Goal: Information Seeking & Learning: Check status

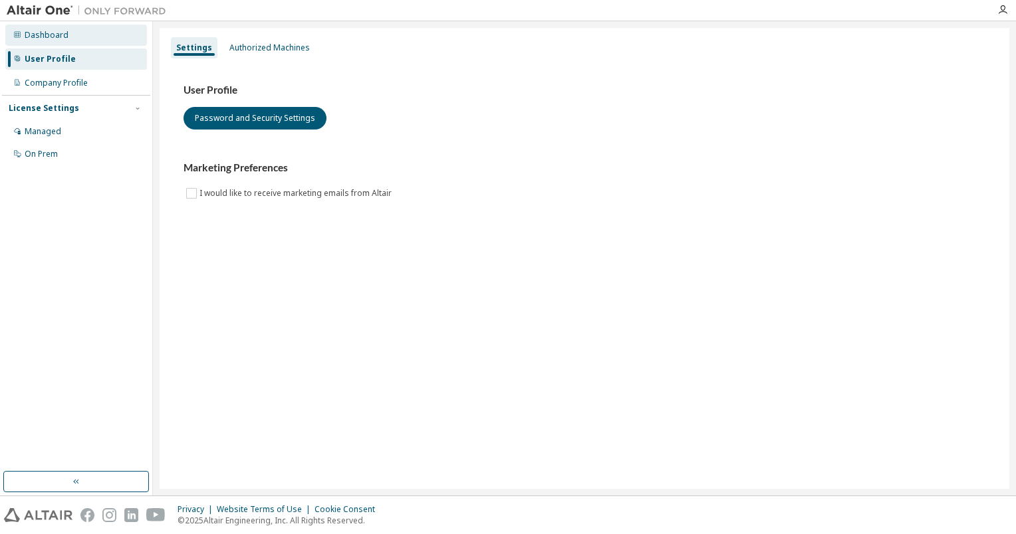
click at [42, 32] on div "Dashboard" at bounding box center [47, 35] width 44 height 11
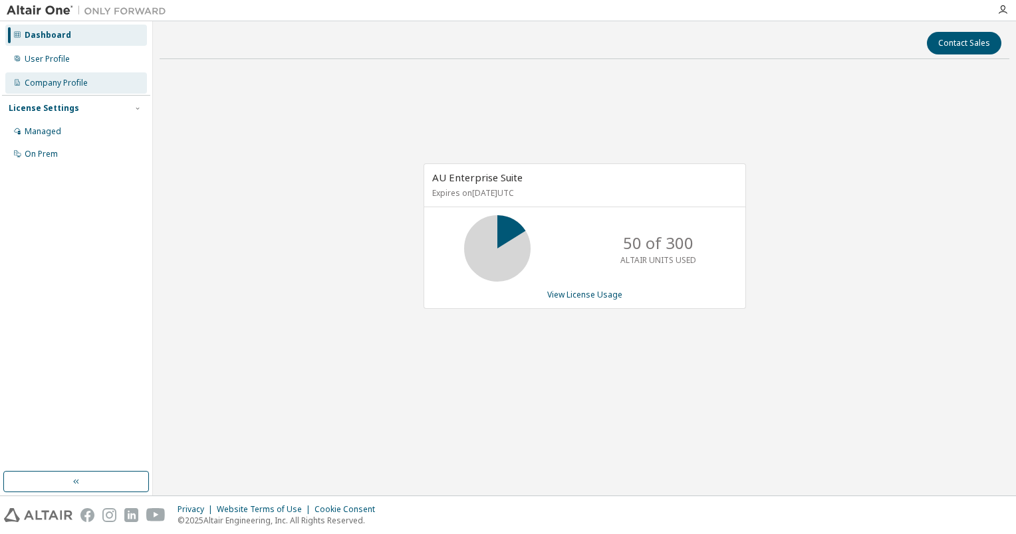
click at [74, 82] on div "Company Profile" at bounding box center [56, 83] width 63 height 11
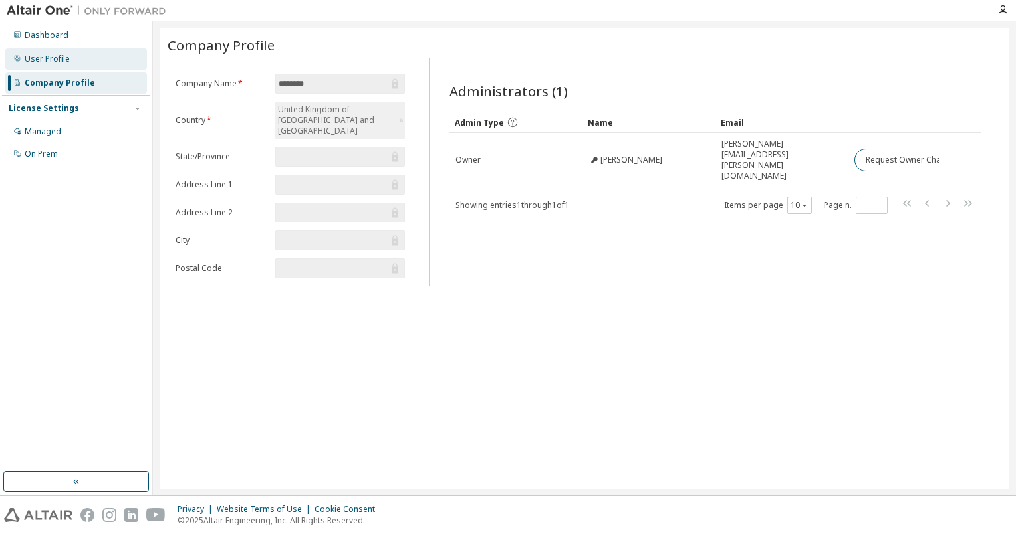
click at [56, 61] on div "User Profile" at bounding box center [47, 59] width 45 height 11
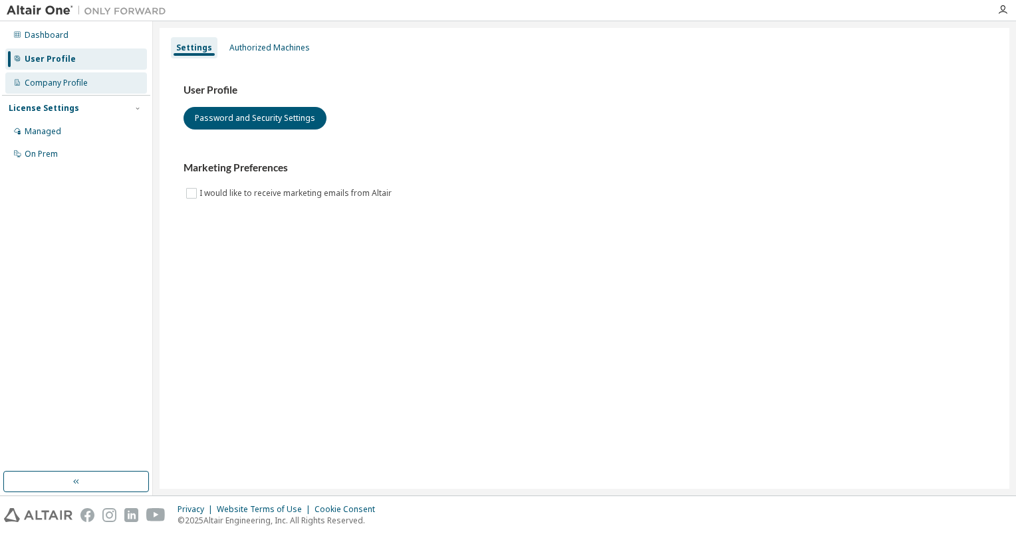
click at [63, 74] on div "Company Profile" at bounding box center [76, 82] width 142 height 21
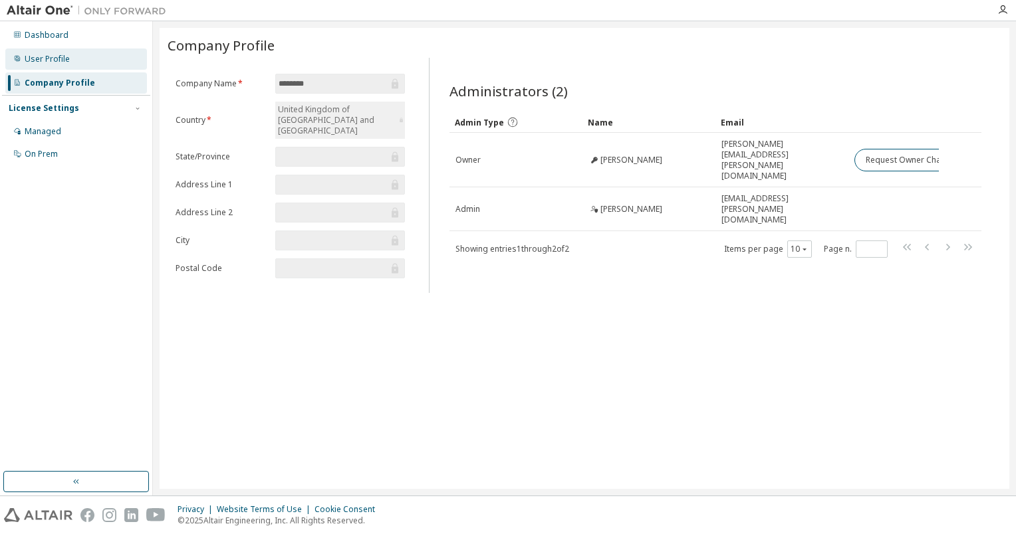
click at [53, 57] on div "User Profile" at bounding box center [47, 59] width 45 height 11
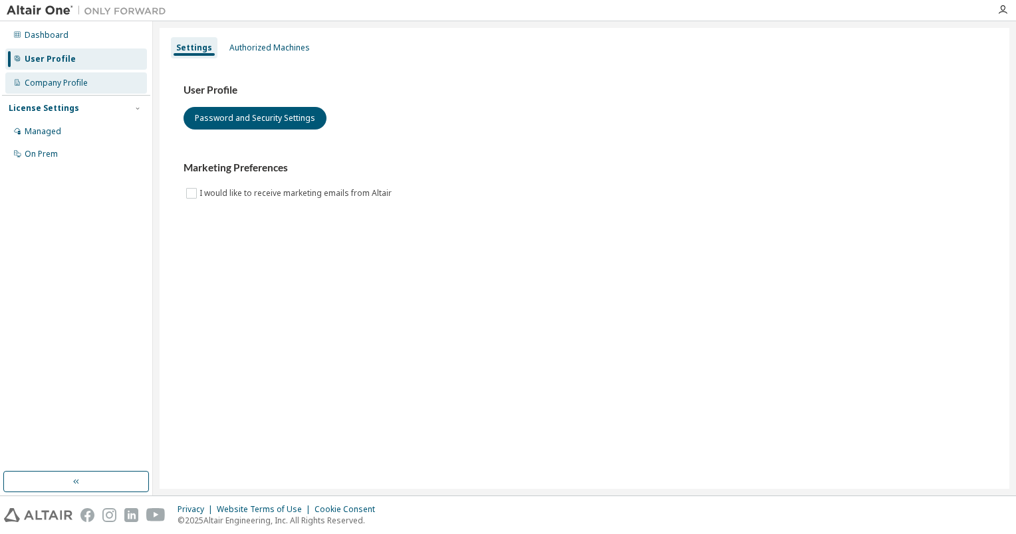
click at [51, 83] on div "Company Profile" at bounding box center [56, 83] width 63 height 11
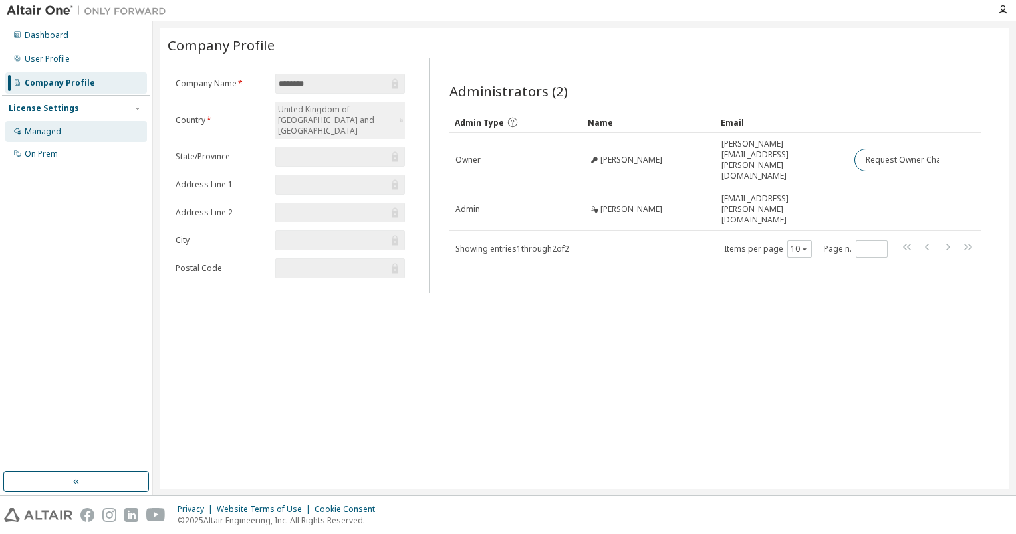
click at [31, 133] on div "Managed" at bounding box center [43, 131] width 37 height 11
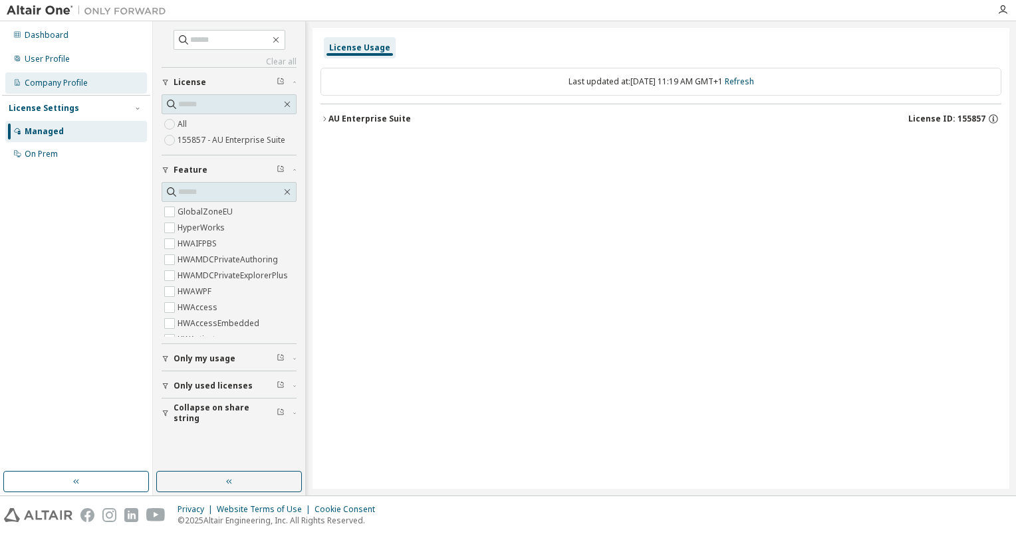
click at [72, 82] on div "Company Profile" at bounding box center [56, 83] width 63 height 11
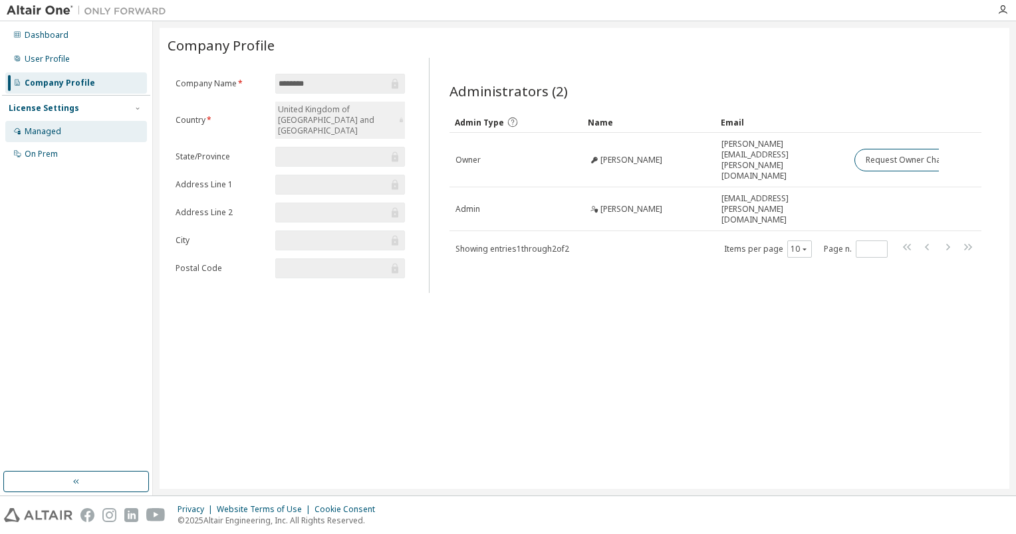
click at [44, 130] on div "Managed" at bounding box center [43, 131] width 37 height 11
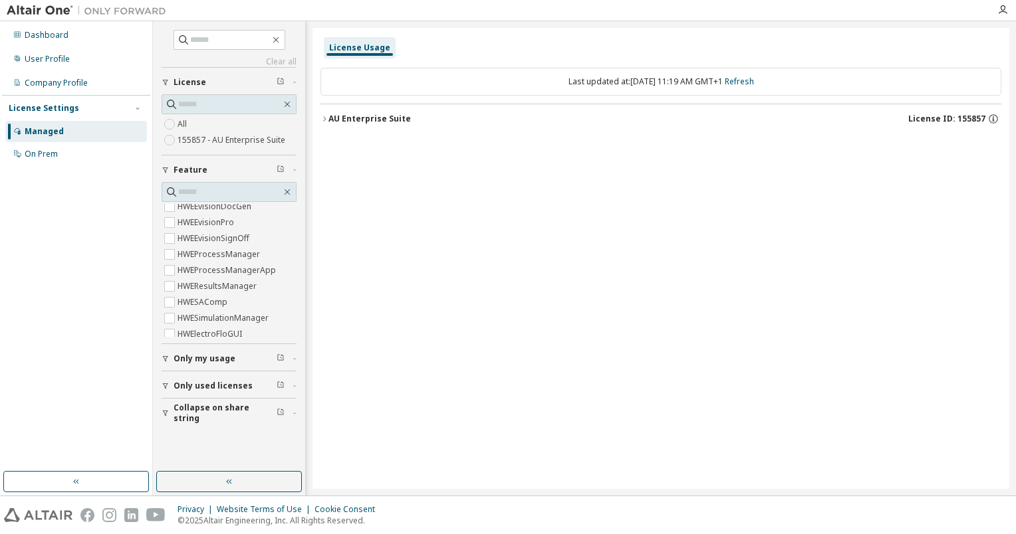
scroll to position [838, 0]
click at [227, 144] on label "155857 - AU Enterprise Suite" at bounding box center [232, 140] width 110 height 16
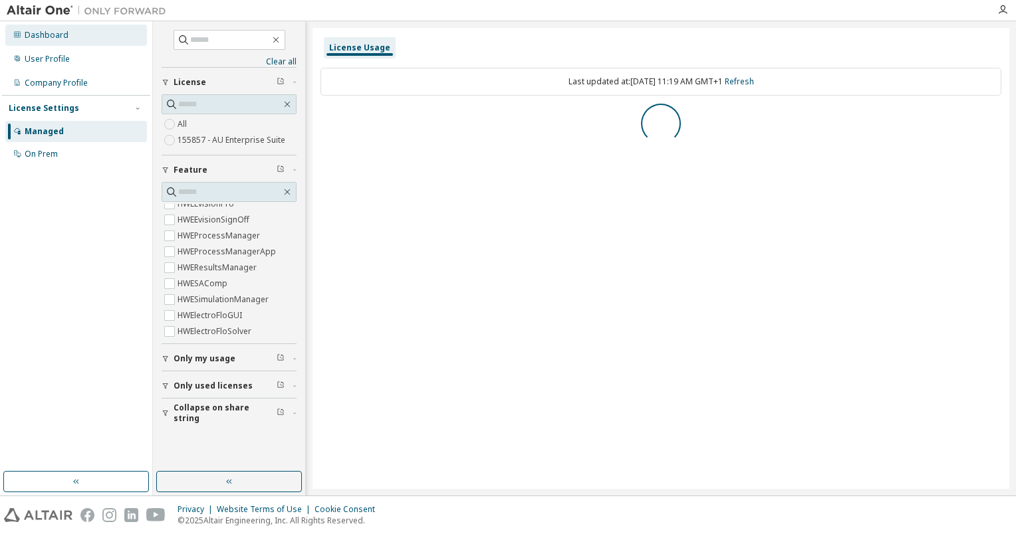
click at [39, 39] on div "Dashboard" at bounding box center [47, 35] width 44 height 11
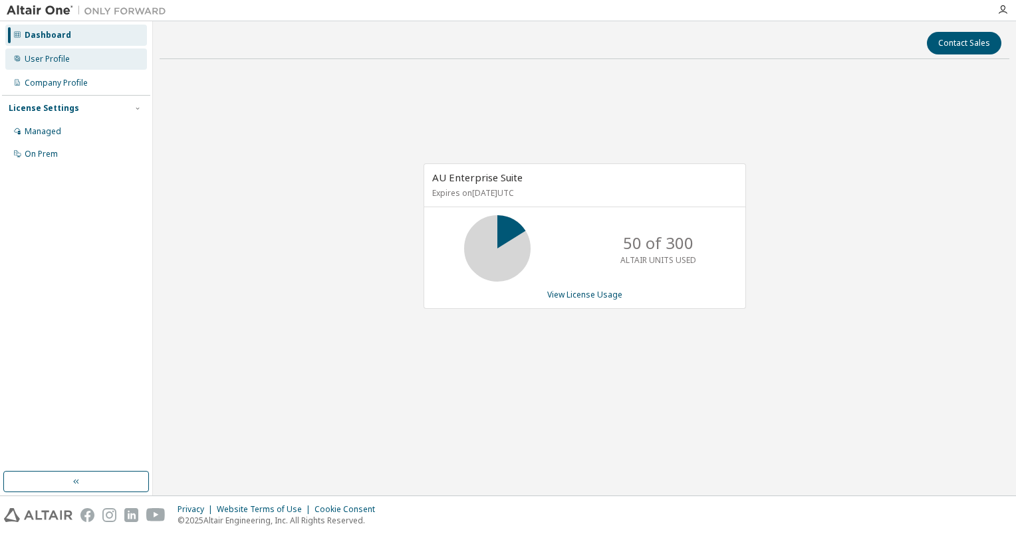
click at [62, 57] on div "User Profile" at bounding box center [47, 59] width 45 height 11
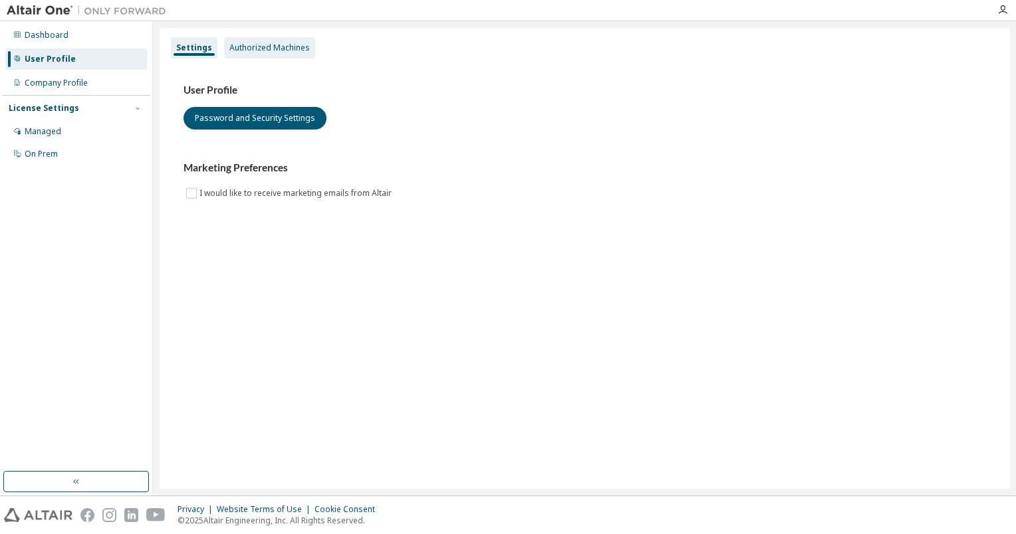
click at [273, 57] on div "Authorized Machines" at bounding box center [269, 47] width 91 height 21
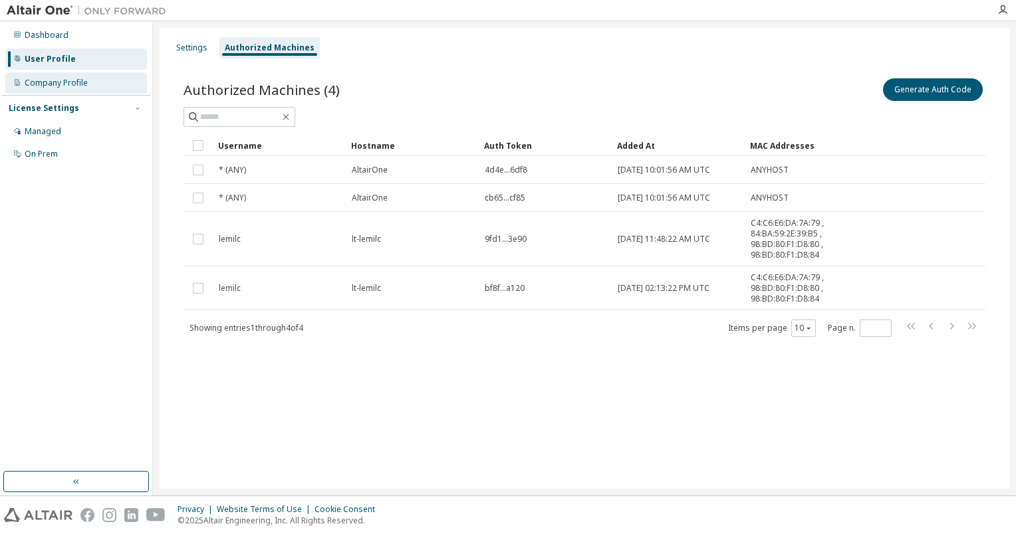
click at [60, 80] on div "Company Profile" at bounding box center [56, 83] width 63 height 11
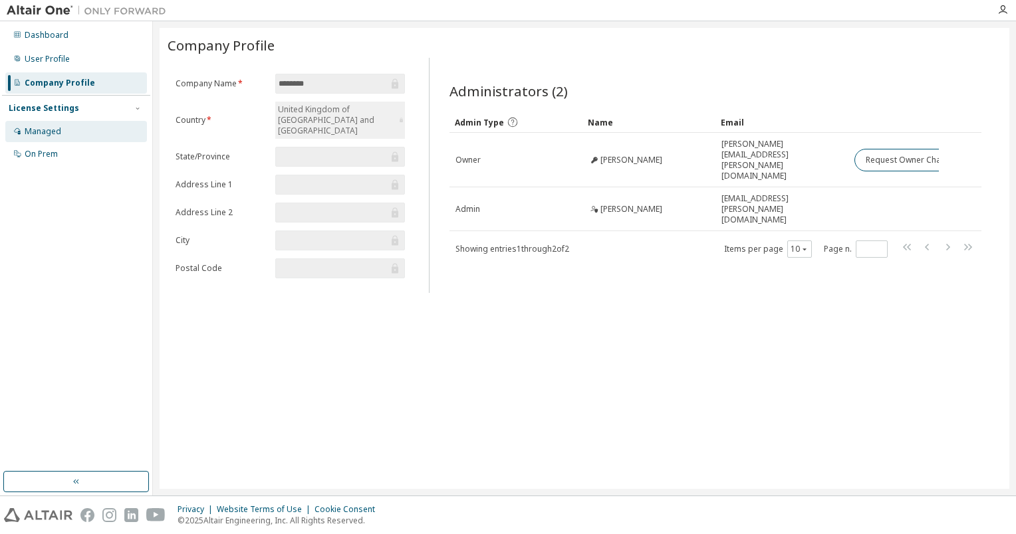
click at [49, 128] on div "Managed" at bounding box center [43, 131] width 37 height 11
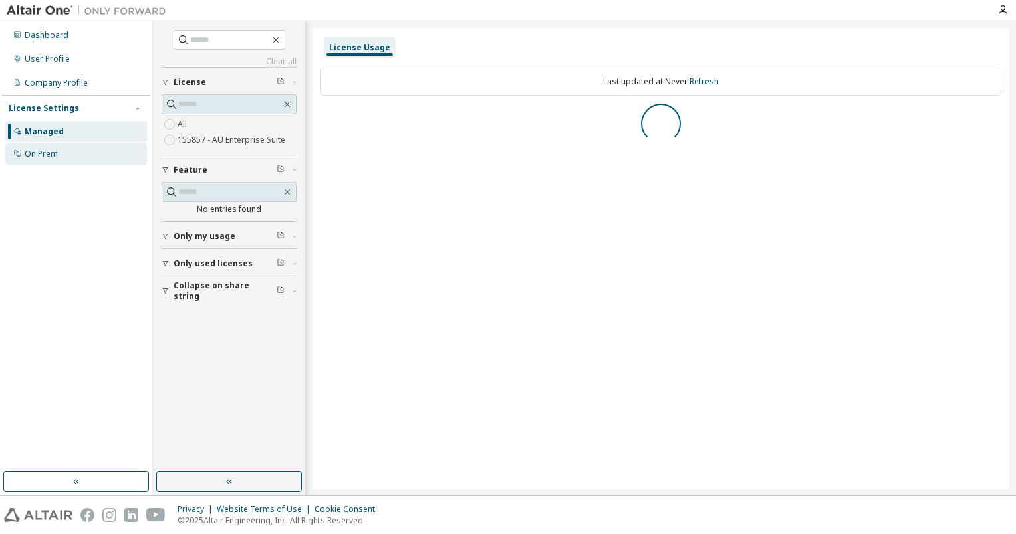
click at [55, 157] on div "On Prem" at bounding box center [41, 154] width 33 height 11
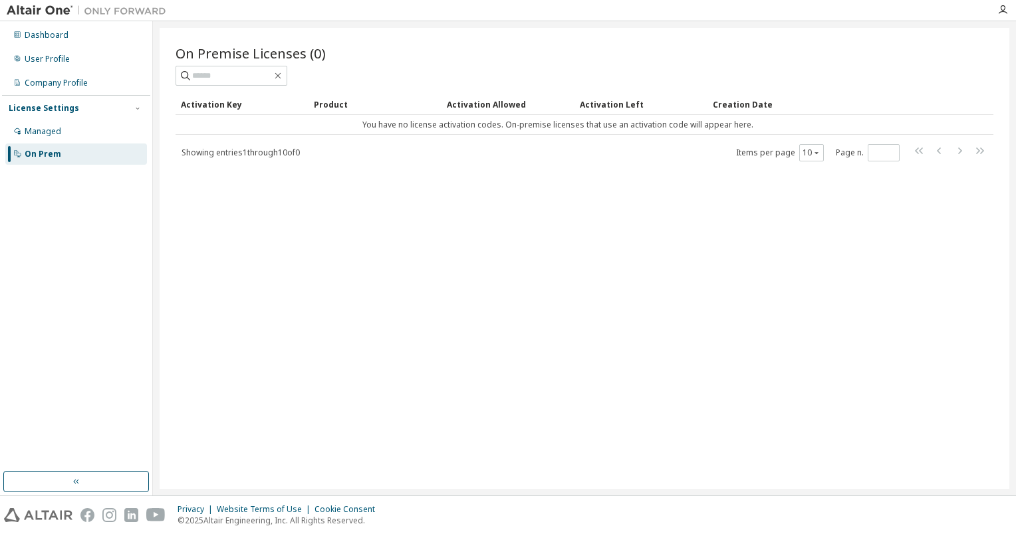
click at [55, 117] on div "License Settings Managed On Prem" at bounding box center [76, 130] width 148 height 71
click at [53, 125] on div "Managed" at bounding box center [76, 131] width 142 height 21
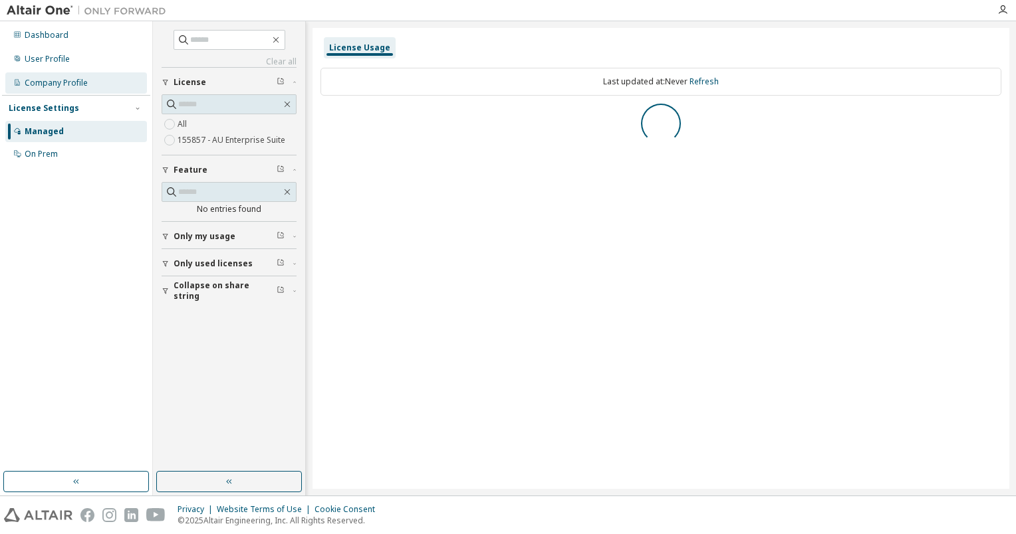
click at [48, 92] on div "Company Profile" at bounding box center [76, 82] width 142 height 21
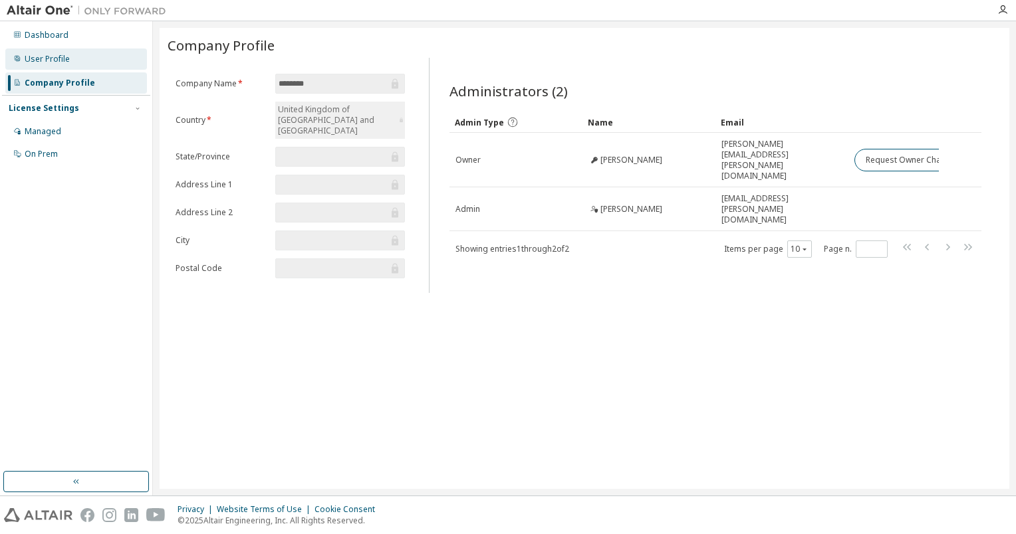
click at [46, 51] on div "User Profile" at bounding box center [76, 59] width 142 height 21
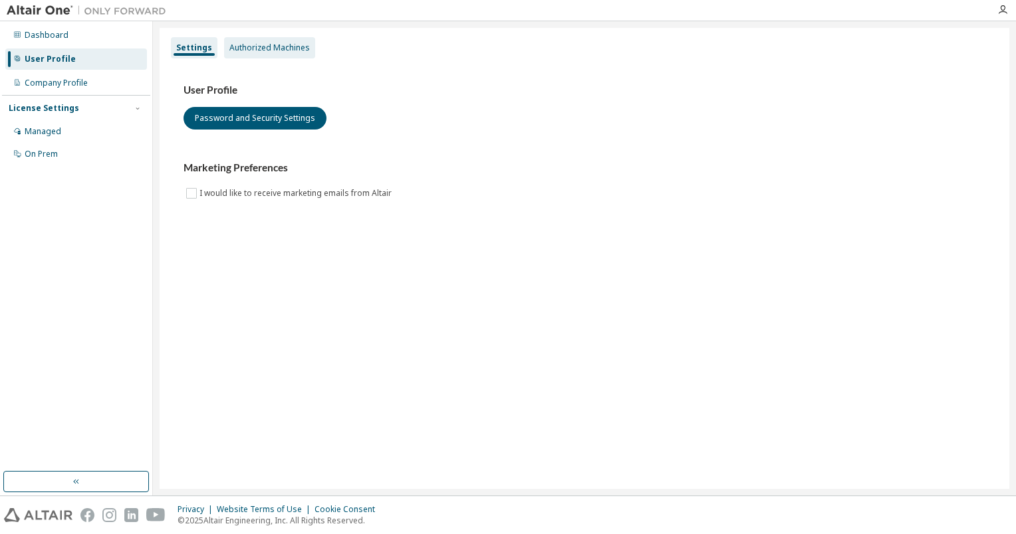
click at [245, 51] on div "Authorized Machines" at bounding box center [269, 48] width 80 height 11
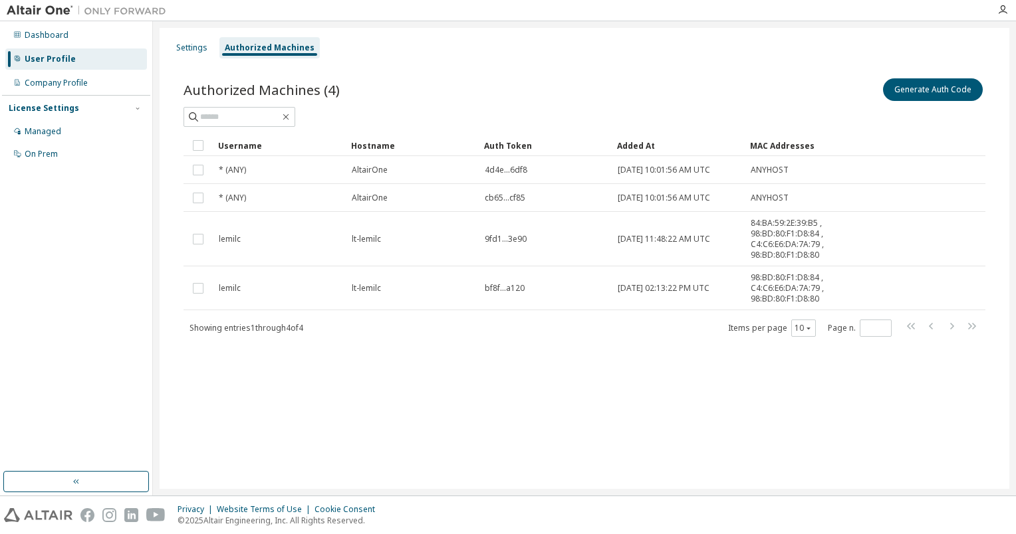
click at [55, 51] on div "User Profile" at bounding box center [76, 59] width 142 height 21
click at [53, 40] on div "Dashboard" at bounding box center [47, 35] width 44 height 11
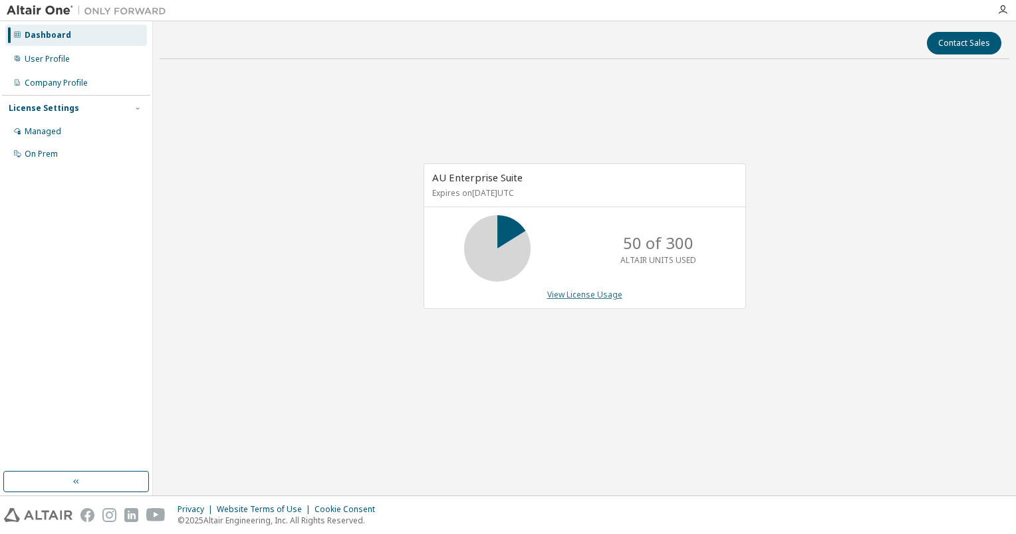
click at [601, 295] on link "View License Usage" at bounding box center [584, 294] width 75 height 11
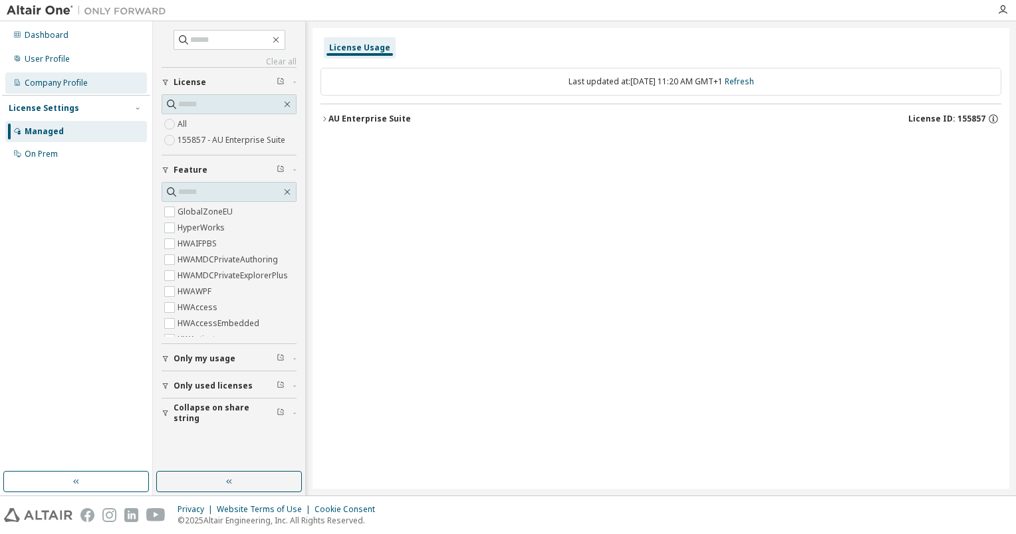
click at [71, 86] on div "Company Profile" at bounding box center [56, 83] width 63 height 11
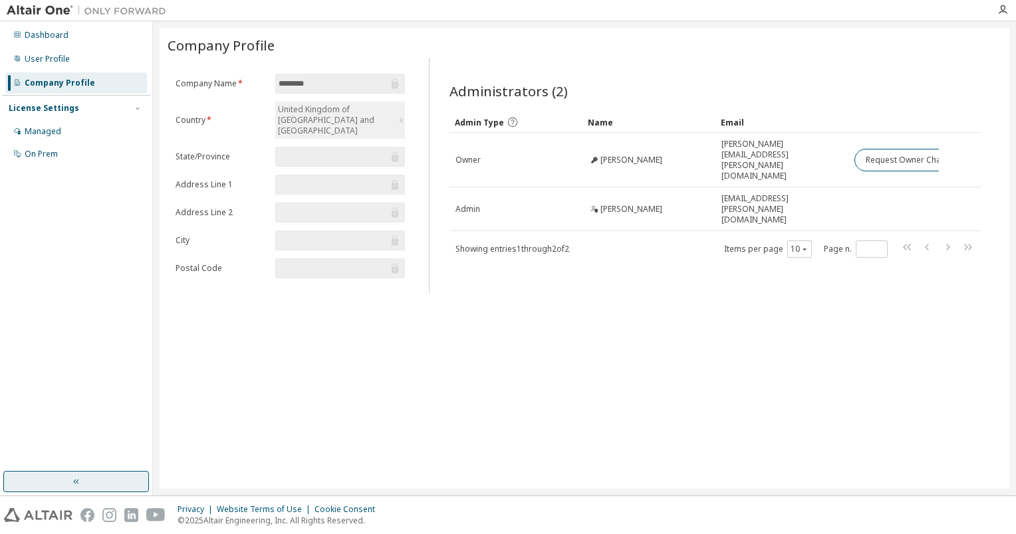
click at [84, 483] on button "button" at bounding box center [76, 481] width 146 height 21
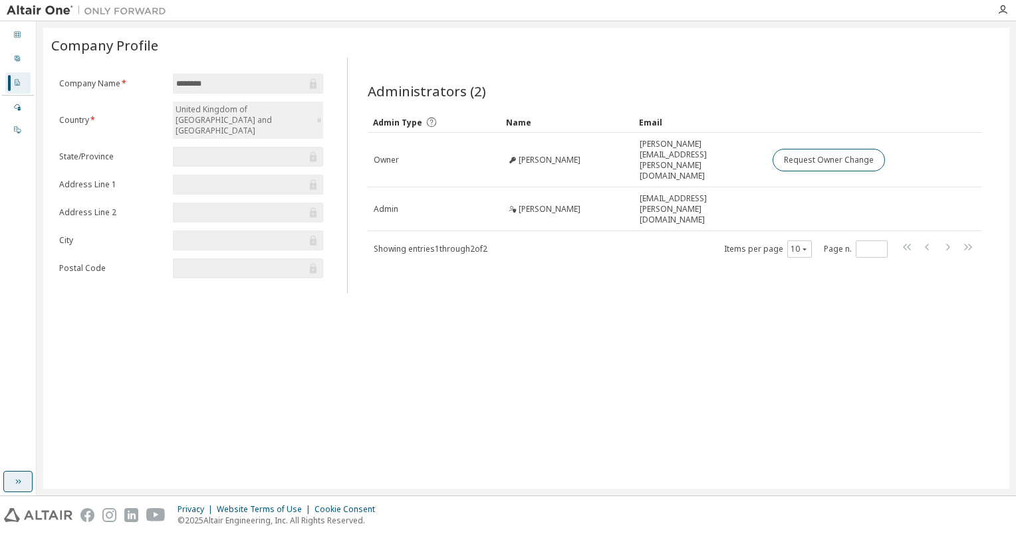
click at [14, 477] on icon "button" at bounding box center [18, 482] width 11 height 11
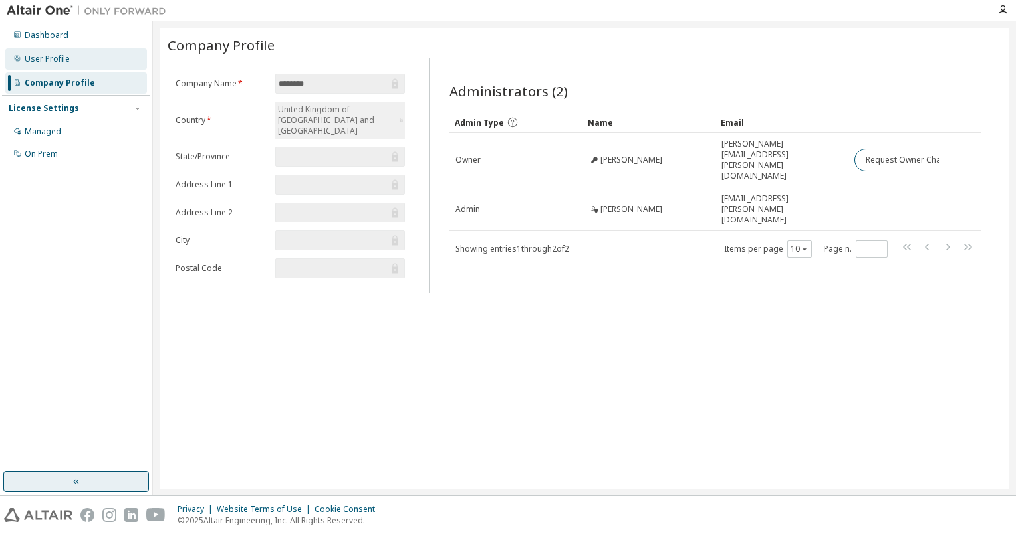
click at [59, 60] on div "User Profile" at bounding box center [47, 59] width 45 height 11
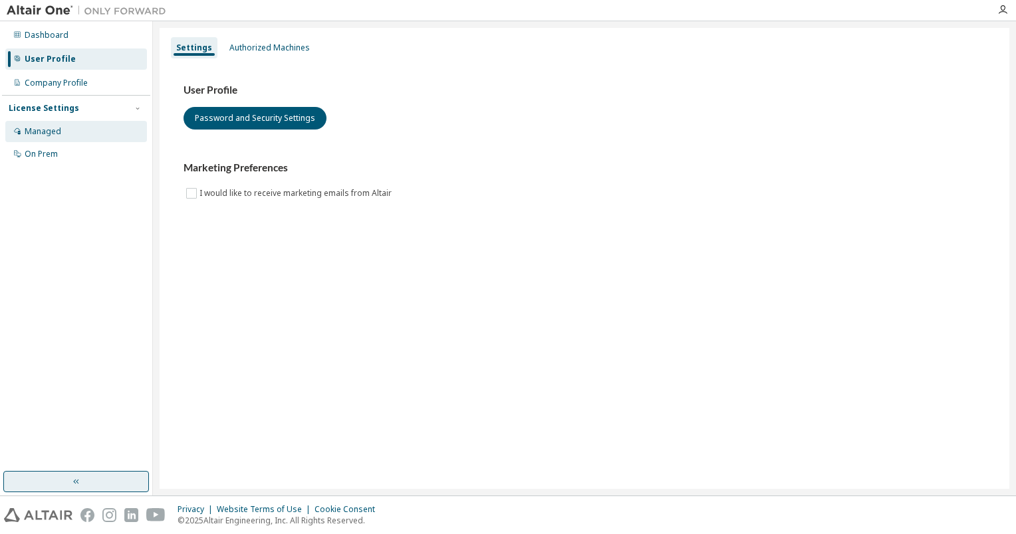
click at [51, 124] on div "Managed" at bounding box center [76, 131] width 142 height 21
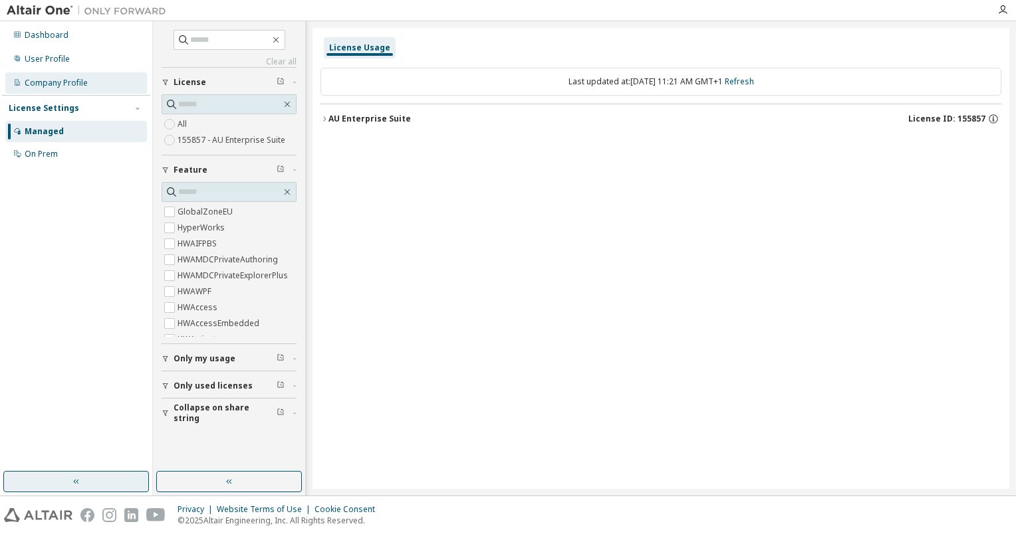
click at [55, 82] on div "Company Profile" at bounding box center [56, 83] width 63 height 11
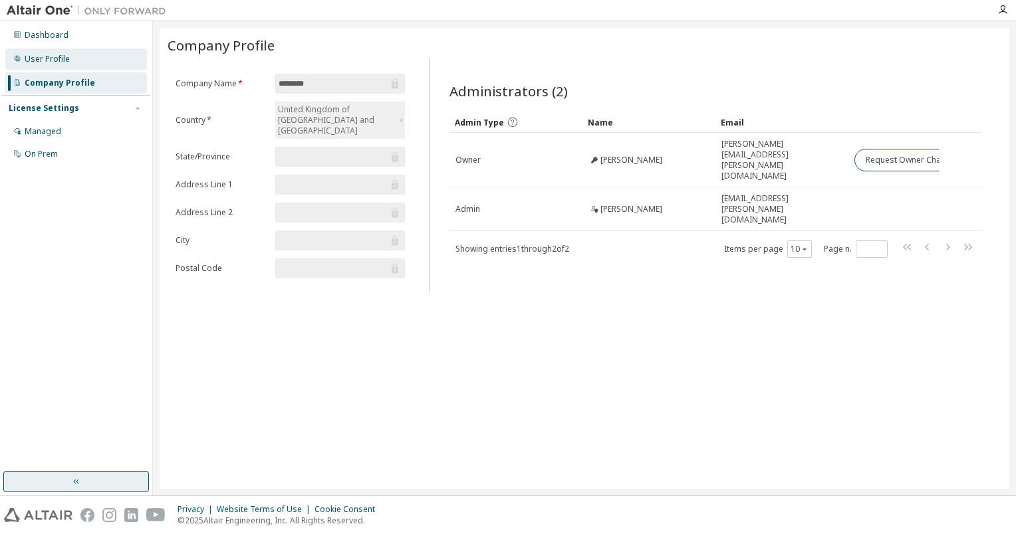
click at [96, 64] on div "User Profile" at bounding box center [76, 59] width 142 height 21
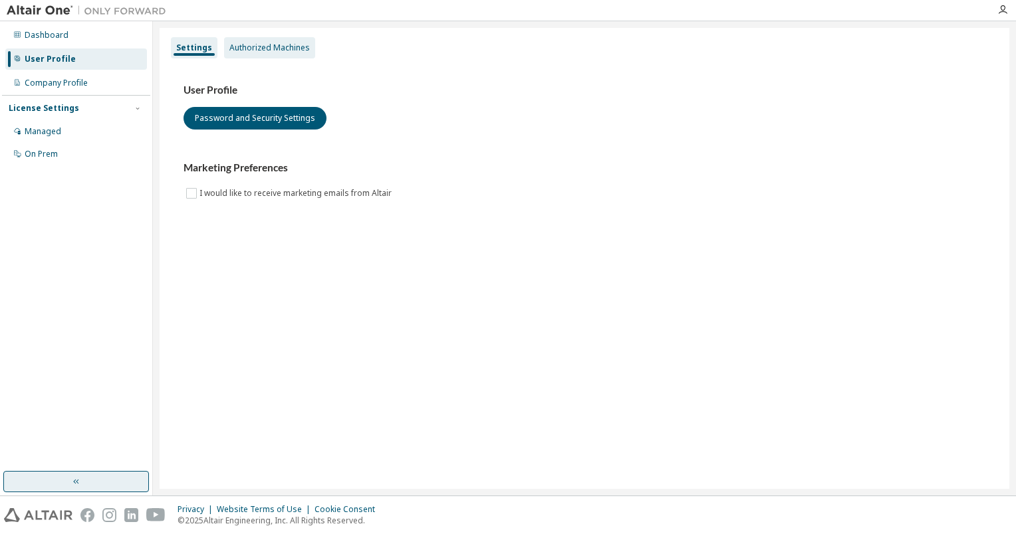
click at [300, 44] on div "Authorized Machines" at bounding box center [269, 48] width 80 height 11
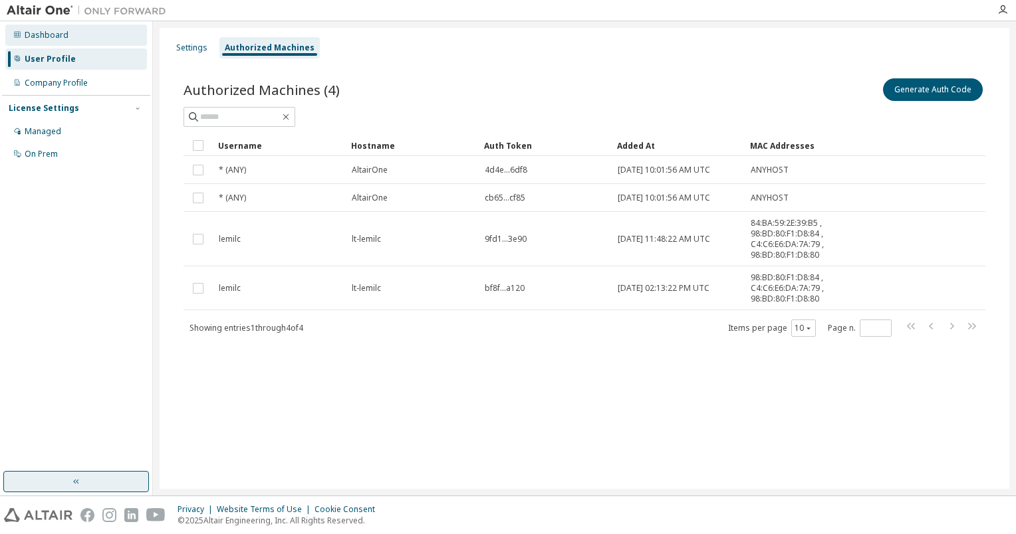
click at [61, 39] on div "Dashboard" at bounding box center [47, 35] width 44 height 11
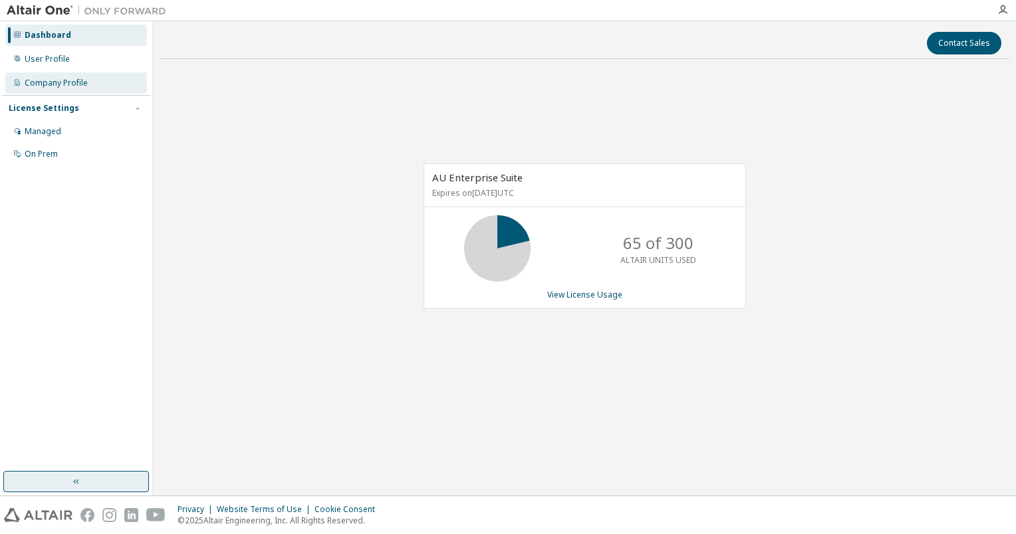
click at [64, 83] on div "Company Profile" at bounding box center [56, 83] width 63 height 11
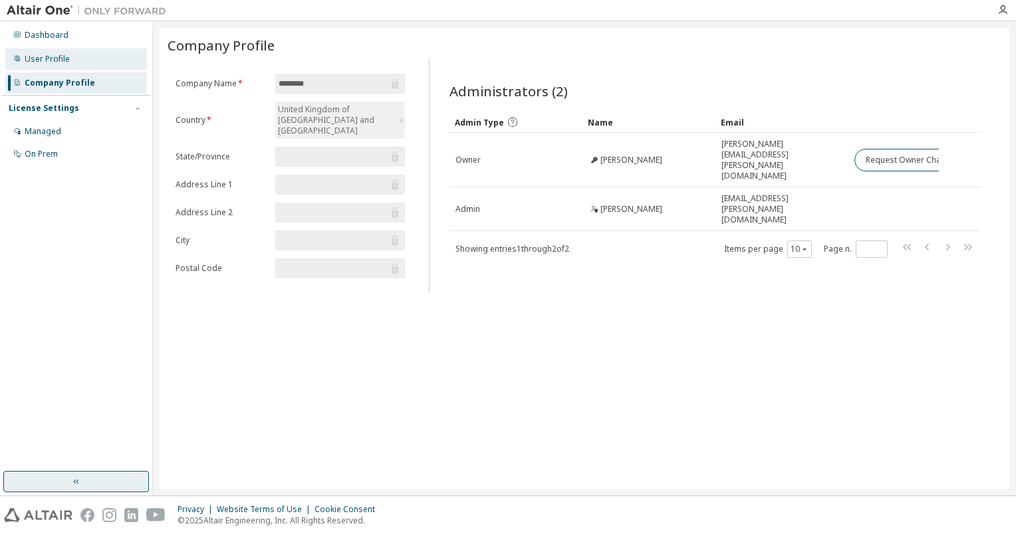
click at [72, 64] on div "User Profile" at bounding box center [76, 59] width 142 height 21
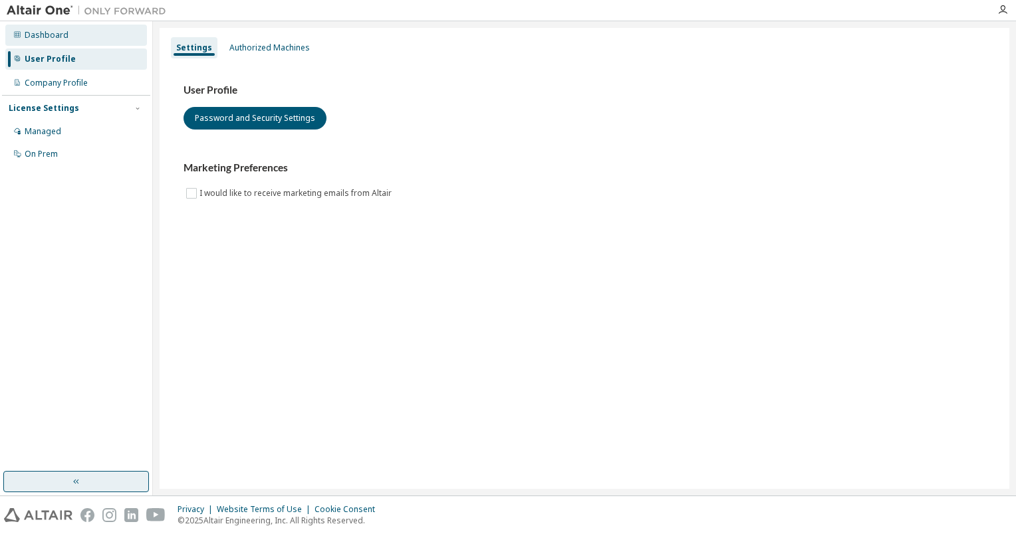
click at [69, 32] on div "Dashboard" at bounding box center [76, 35] width 142 height 21
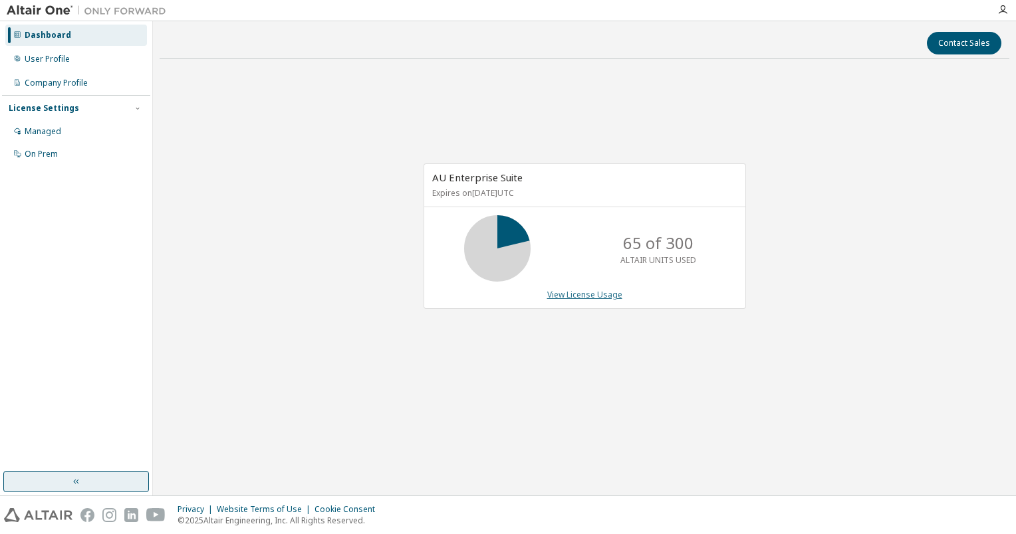
click at [582, 294] on link "View License Usage" at bounding box center [584, 294] width 75 height 11
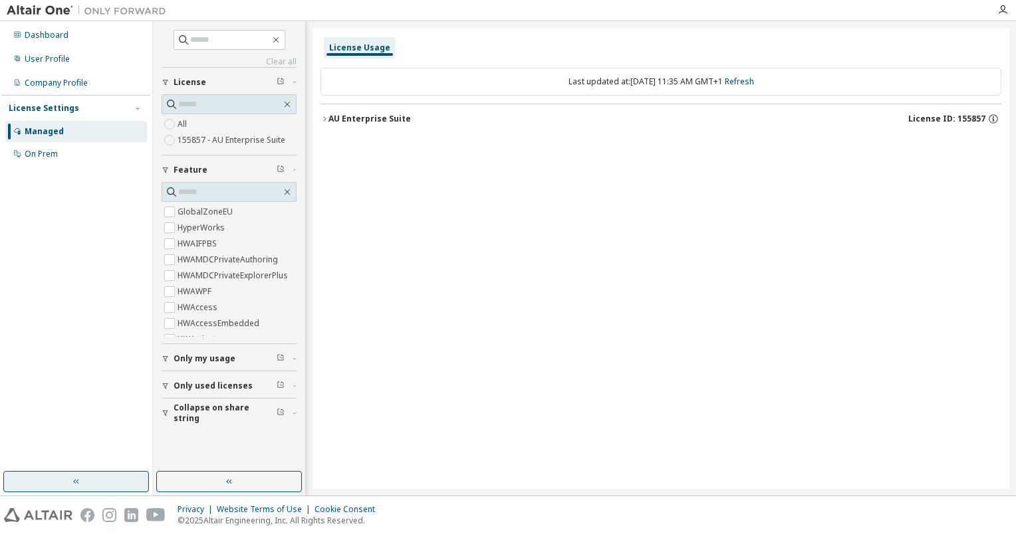
click at [334, 128] on button "AU Enterprise Suite License ID: 155857" at bounding box center [660, 118] width 681 height 29
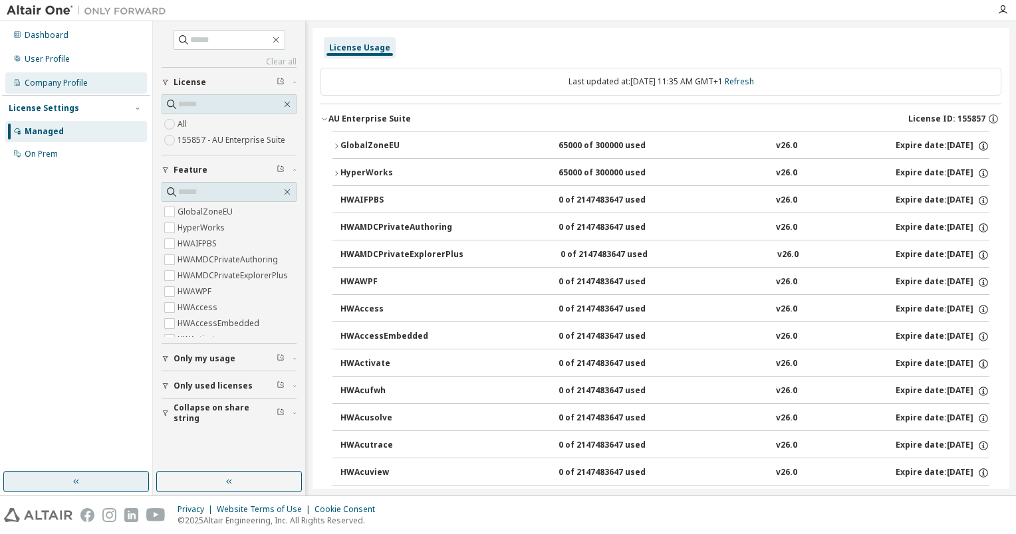
click at [66, 88] on div "Company Profile" at bounding box center [56, 83] width 63 height 11
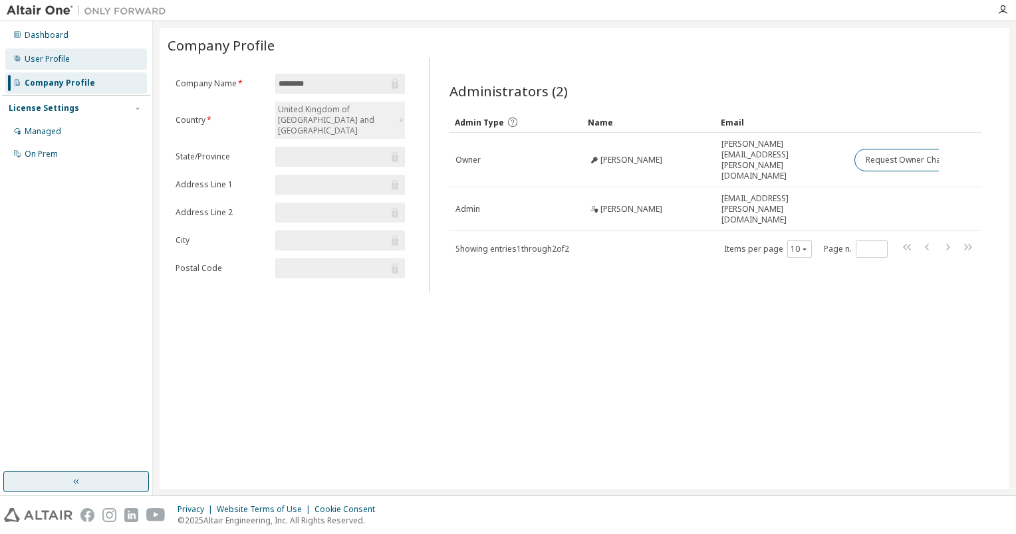
click at [80, 54] on div "User Profile" at bounding box center [76, 59] width 142 height 21
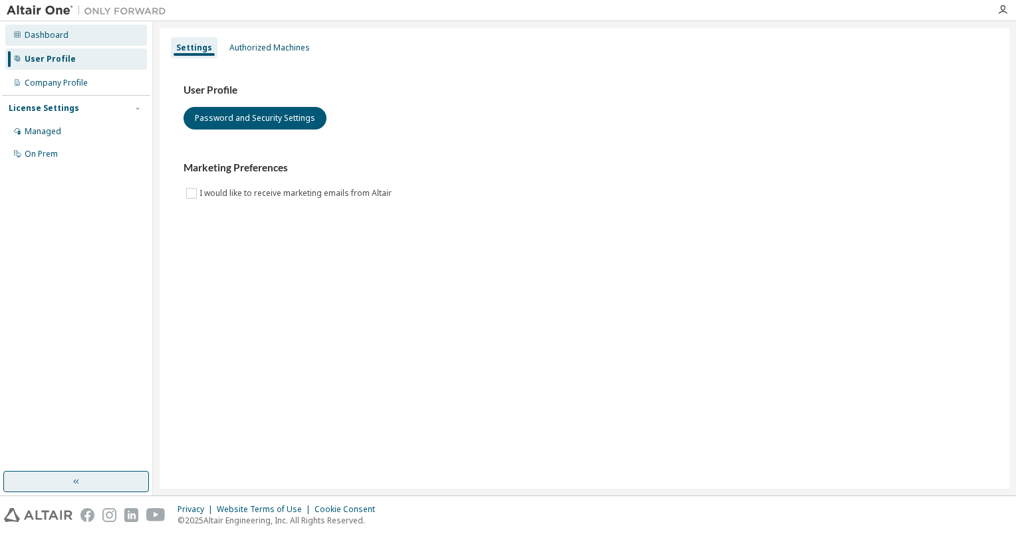
click at [78, 38] on div "Dashboard" at bounding box center [76, 35] width 142 height 21
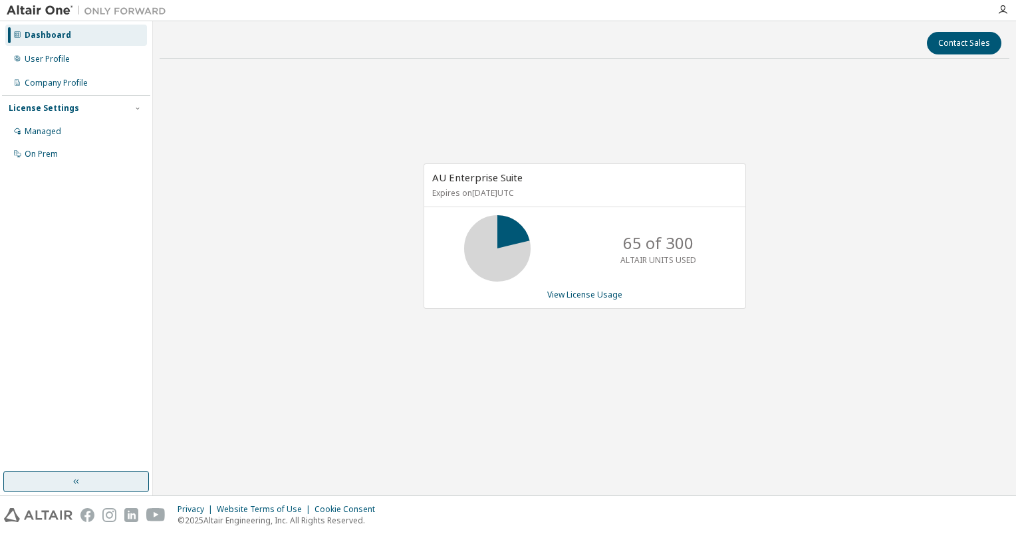
click at [514, 255] on icon at bounding box center [497, 248] width 33 height 33
click at [548, 293] on link "View License Usage" at bounding box center [584, 294] width 75 height 11
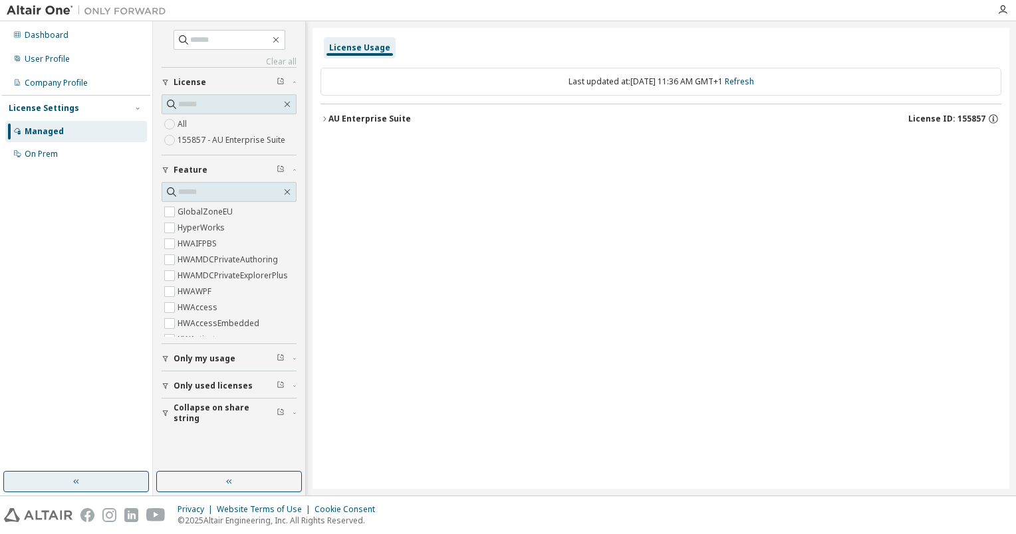
click at [328, 119] on div "AU Enterprise Suite" at bounding box center [369, 119] width 82 height 11
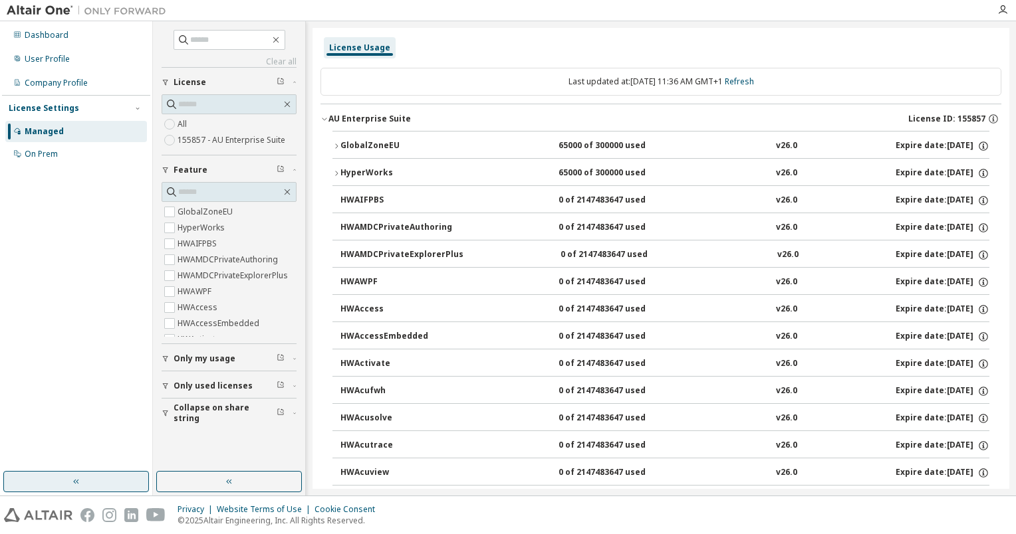
click at [337, 177] on button "HyperWorks 65000 of 300000 used v26.0 Expire date: 2026-01-13" at bounding box center [660, 173] width 657 height 29
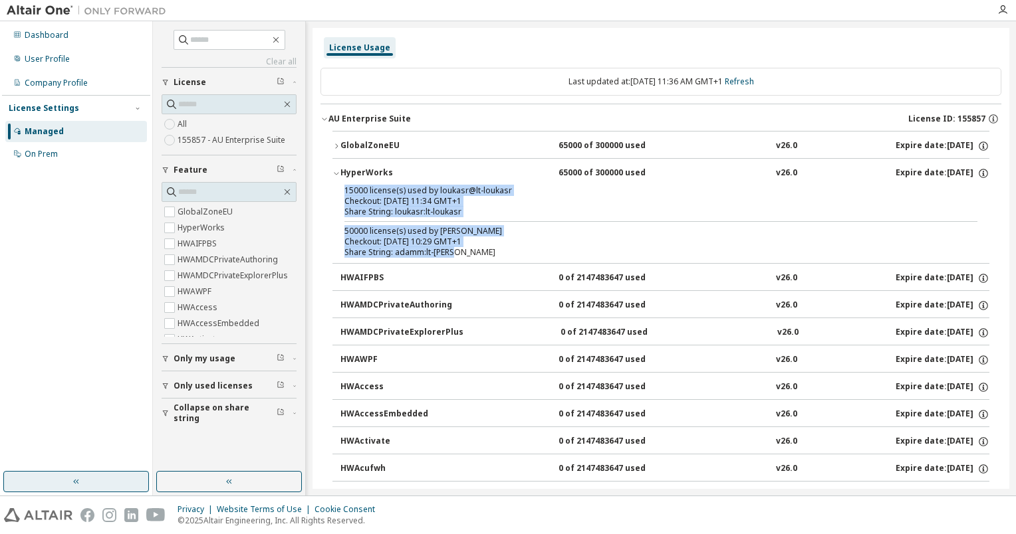
drag, startPoint x: 469, startPoint y: 253, endPoint x: 328, endPoint y: 185, distance: 155.5
drag, startPoint x: 328, startPoint y: 185, endPoint x: 324, endPoint y: 116, distance: 69.3
click at [324, 116] on icon "button" at bounding box center [324, 119] width 8 height 8
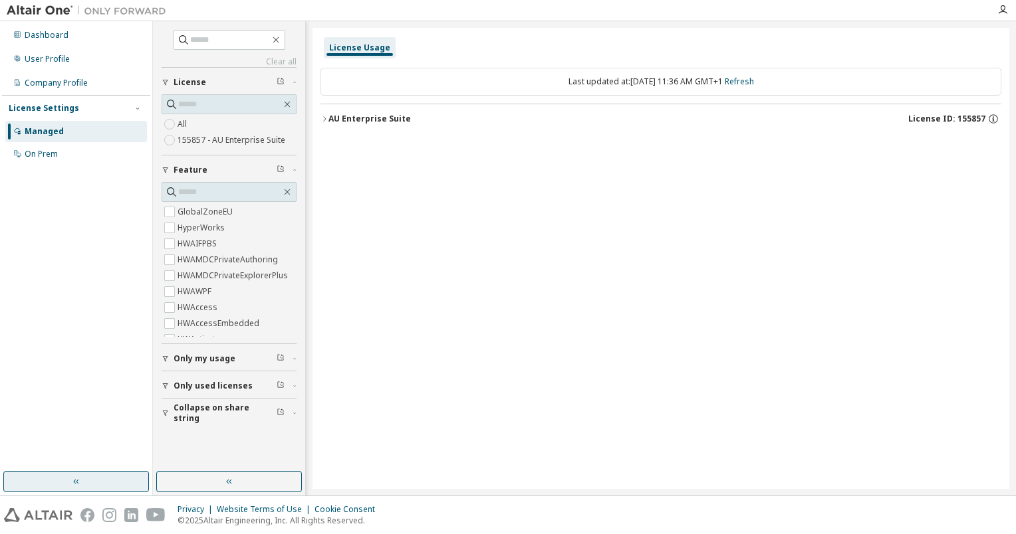
click at [594, 223] on div "License Usage Last updated at: Wed 2025-10-01 11:36 AM GMT+1 Refresh AU Enterpr…" at bounding box center [660, 258] width 697 height 461
click at [321, 117] on icon "button" at bounding box center [324, 119] width 8 height 8
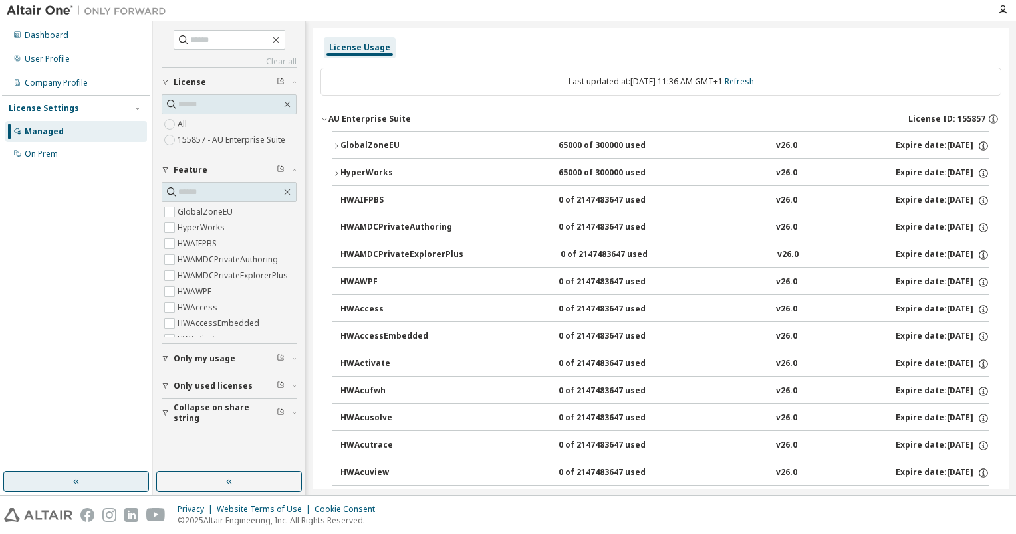
click at [324, 119] on icon "button" at bounding box center [324, 119] width 8 height 8
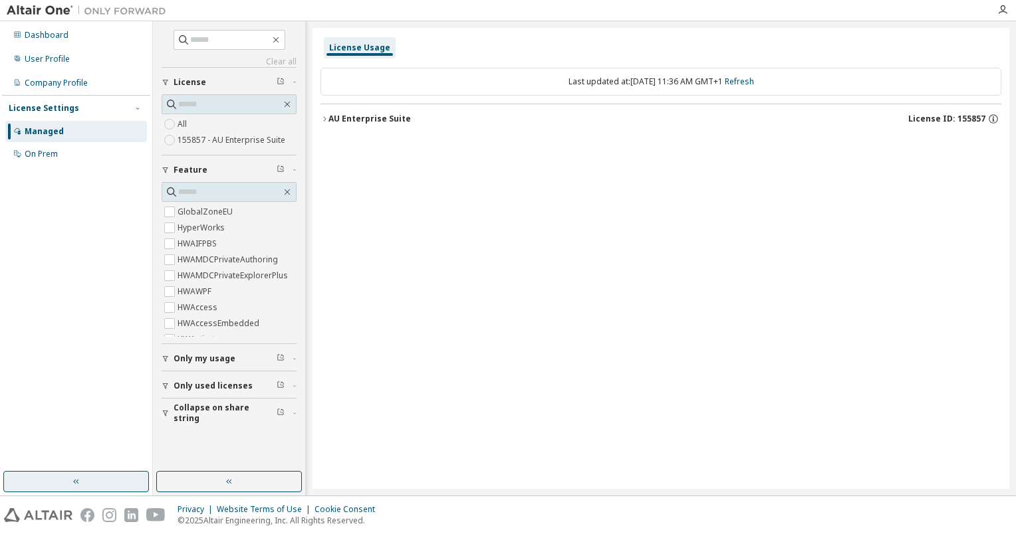
click at [324, 119] on icon "button" at bounding box center [324, 118] width 3 height 5
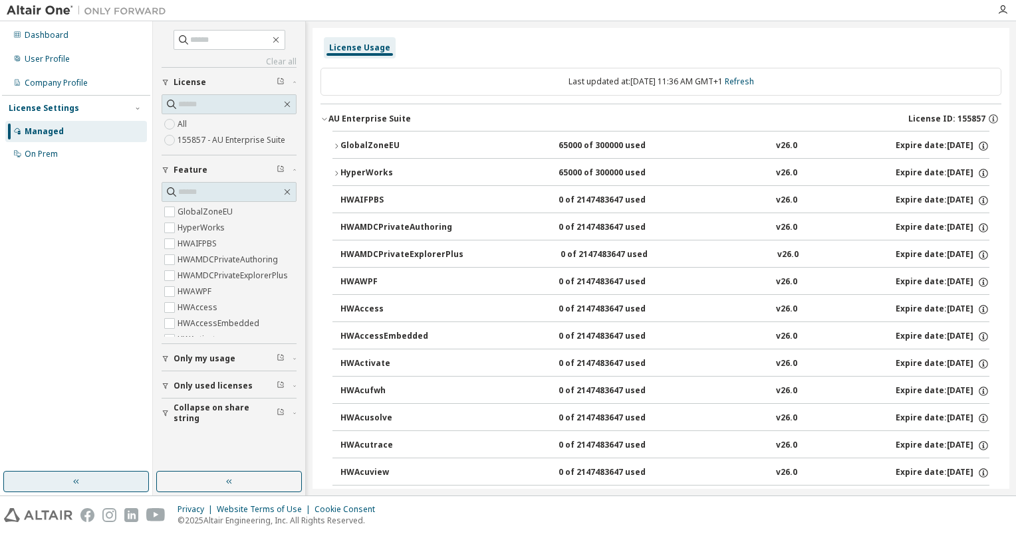
click at [357, 165] on button "HyperWorks 65000 of 300000 used v26.0 Expire date: 2026-01-13" at bounding box center [660, 173] width 657 height 29
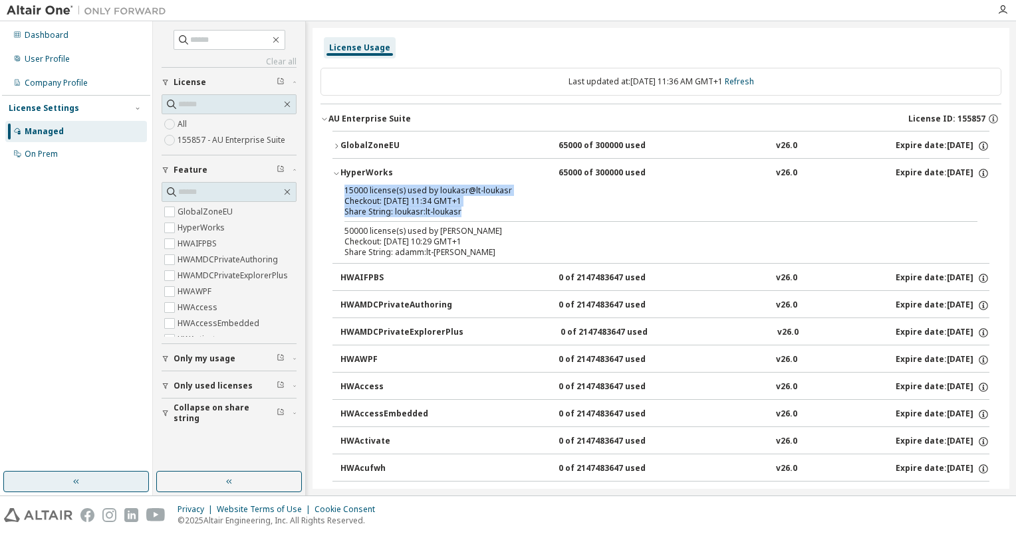
drag, startPoint x: 462, startPoint y: 214, endPoint x: 336, endPoint y: 194, distance: 127.9
click at [336, 194] on div "15000 license(s) used by loukasr@lt-loukasr Checkout: 2025-10-01 11:34 GMT+1 Sh…" at bounding box center [660, 224] width 657 height 78
click at [945, 205] on div "15000 license(s) used by loukasr@lt-loukasr Checkout: 2025-10-01 11:34 GMT+1 Sh…" at bounding box center [660, 201] width 633 height 32
click at [980, 176] on icon "button" at bounding box center [983, 173] width 9 height 9
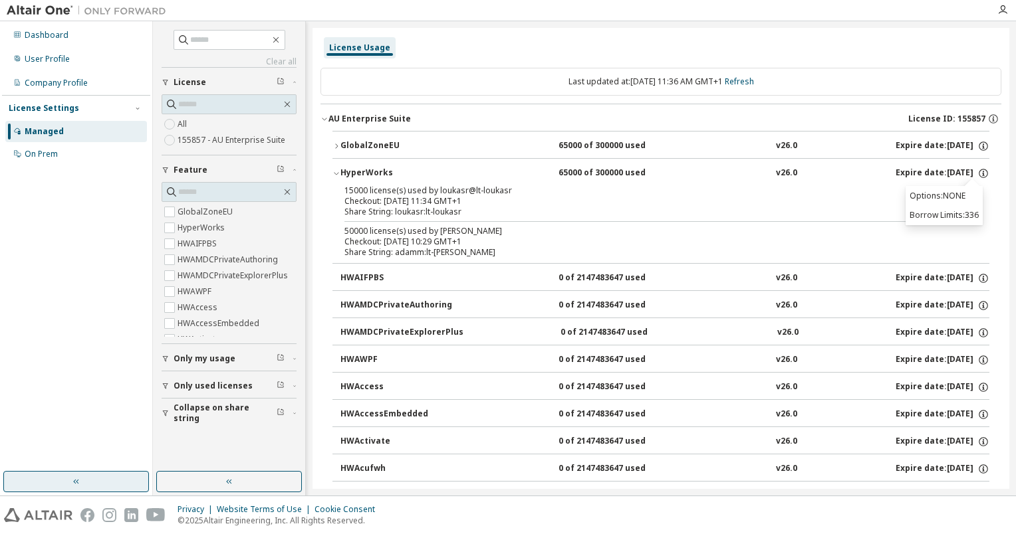
click at [846, 202] on div "15000 license(s) used by loukasr@lt-loukasr Checkout: 2025-10-01 11:34 GMT+1 Sh…" at bounding box center [644, 201] width 601 height 32
drag, startPoint x: 846, startPoint y: 202, endPoint x: 977, endPoint y: 168, distance: 135.3
click at [977, 168] on icon "button" at bounding box center [983, 174] width 12 height 12
click at [967, 249] on div "50000 license(s) used by adamm@lt-adamm Checkout: 2025-10-01 10:29 GMT+1 Share …" at bounding box center [660, 242] width 633 height 32
click at [336, 144] on icon "button" at bounding box center [336, 146] width 8 height 8
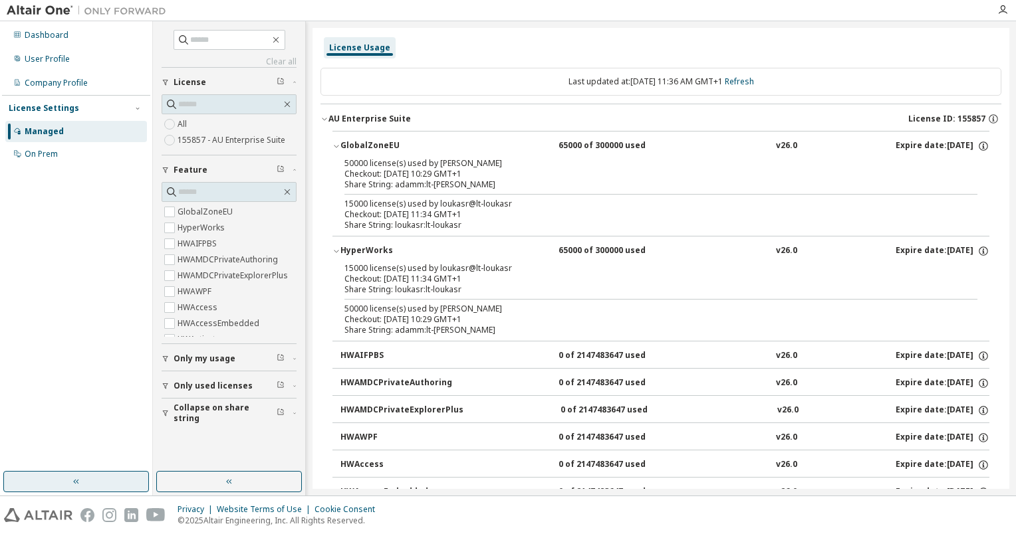
click at [236, 361] on div "Only my usage" at bounding box center [233, 359] width 119 height 11
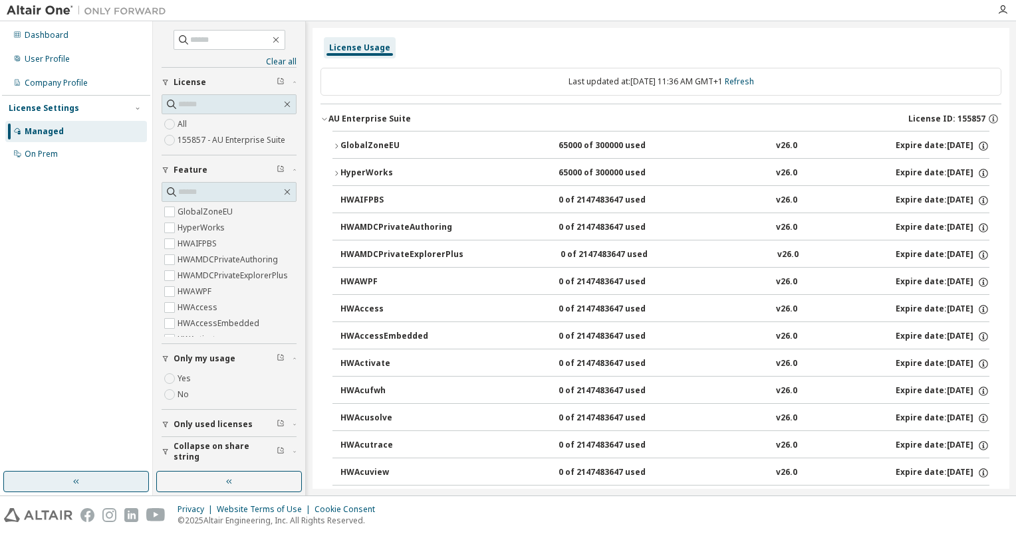
click at [294, 425] on icon "button" at bounding box center [295, 425] width 8 height 4
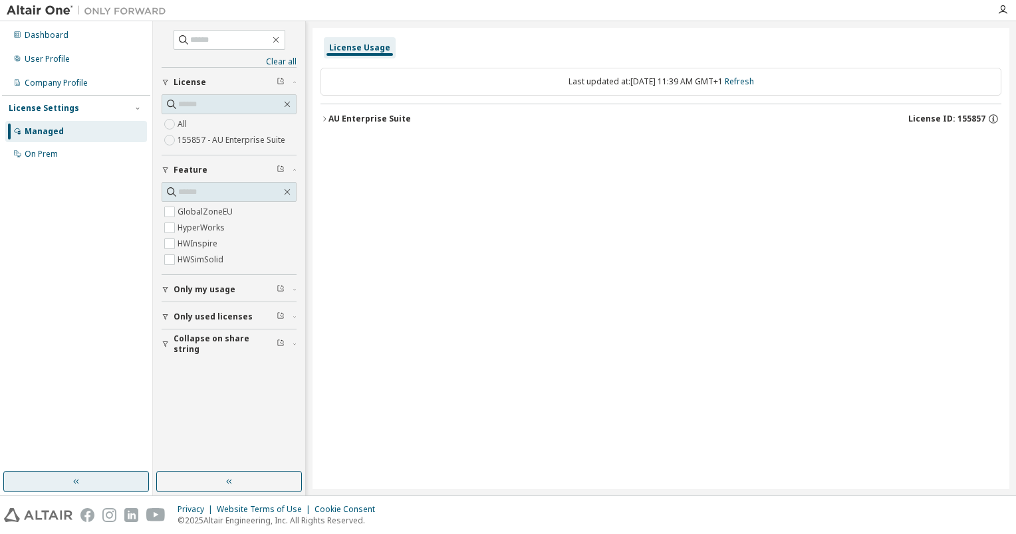
click at [325, 122] on icon "button" at bounding box center [324, 119] width 8 height 8
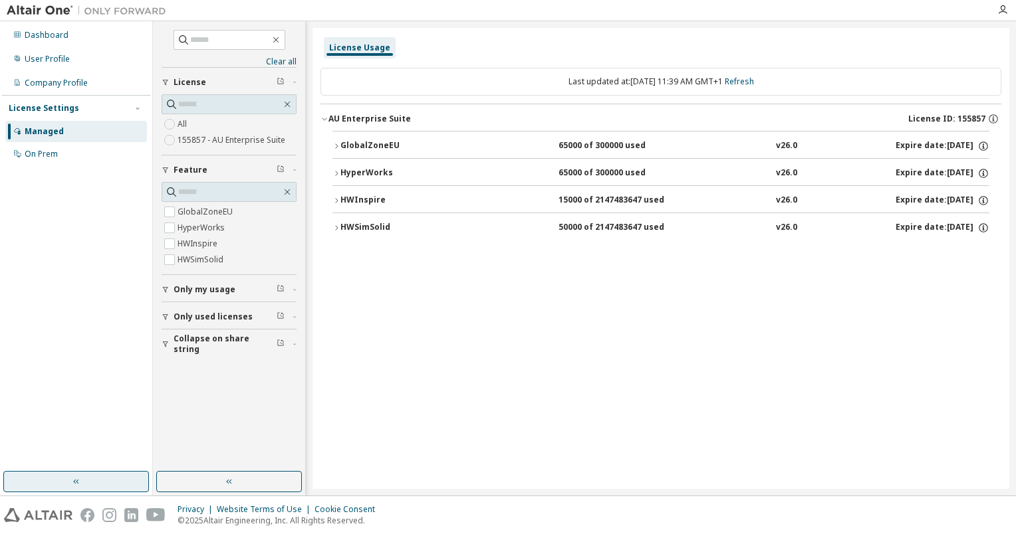
click at [338, 229] on icon "button" at bounding box center [336, 228] width 8 height 8
click at [334, 199] on icon "button" at bounding box center [336, 201] width 8 height 8
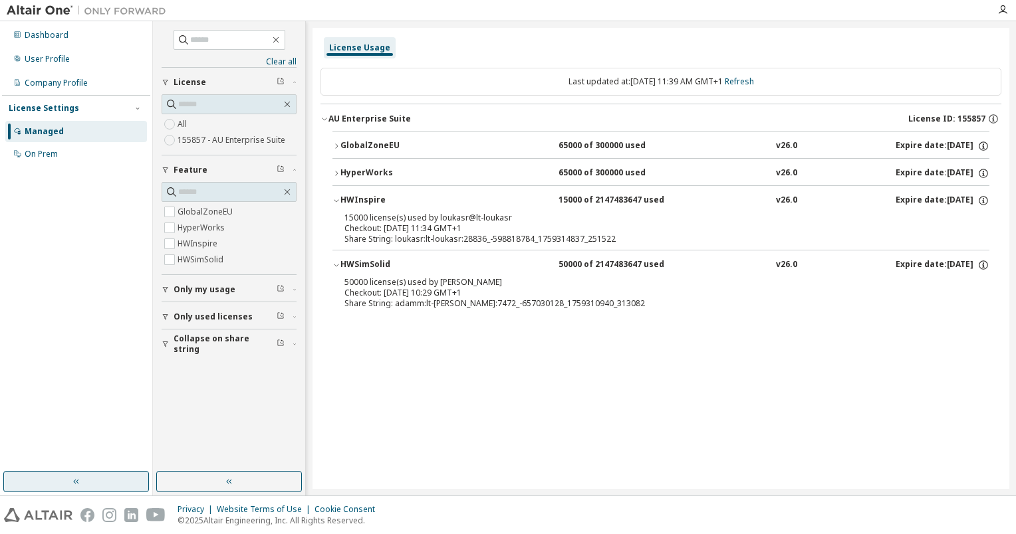
click at [337, 168] on button "HyperWorks 65000 of 300000 used v26.0 Expire date: 2026-01-13" at bounding box center [660, 173] width 657 height 29
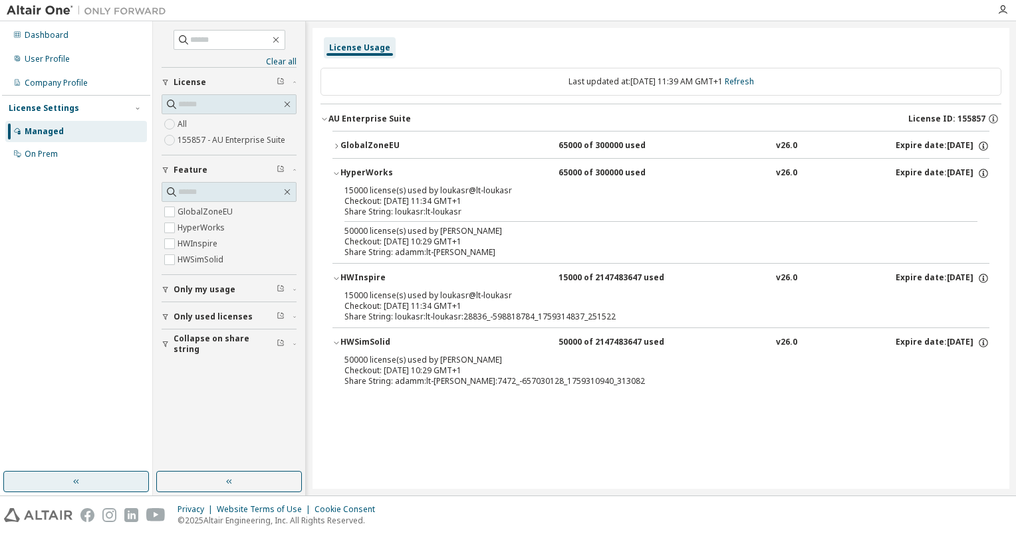
click at [335, 146] on icon "button" at bounding box center [336, 146] width 8 height 8
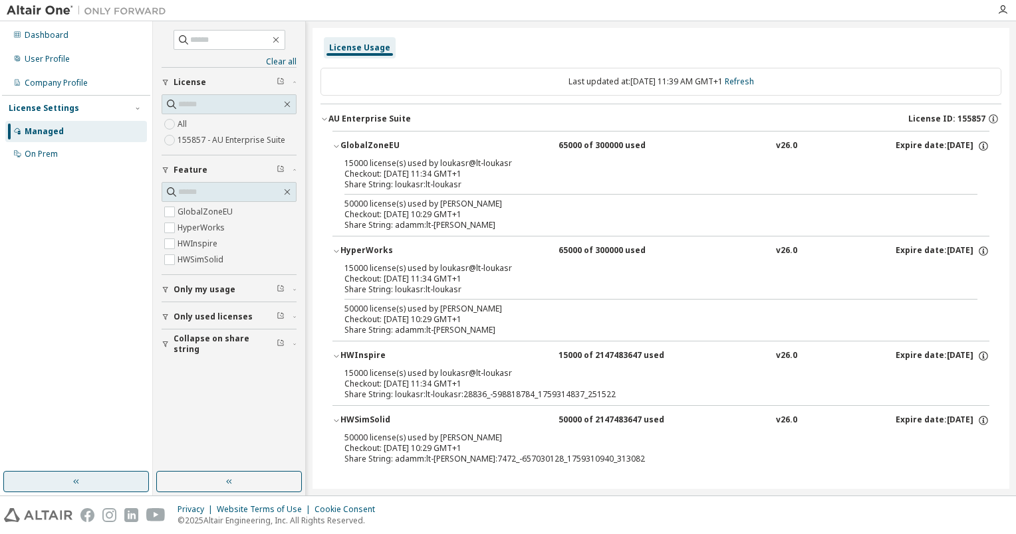
scroll to position [3, 0]
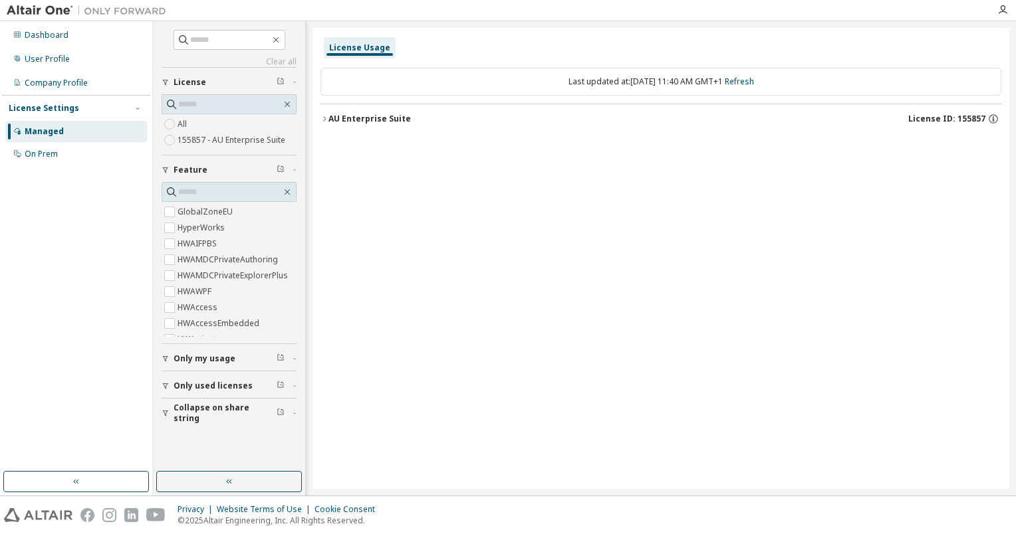
click at [346, 111] on button "AU Enterprise Suite License ID: 155857" at bounding box center [660, 118] width 681 height 29
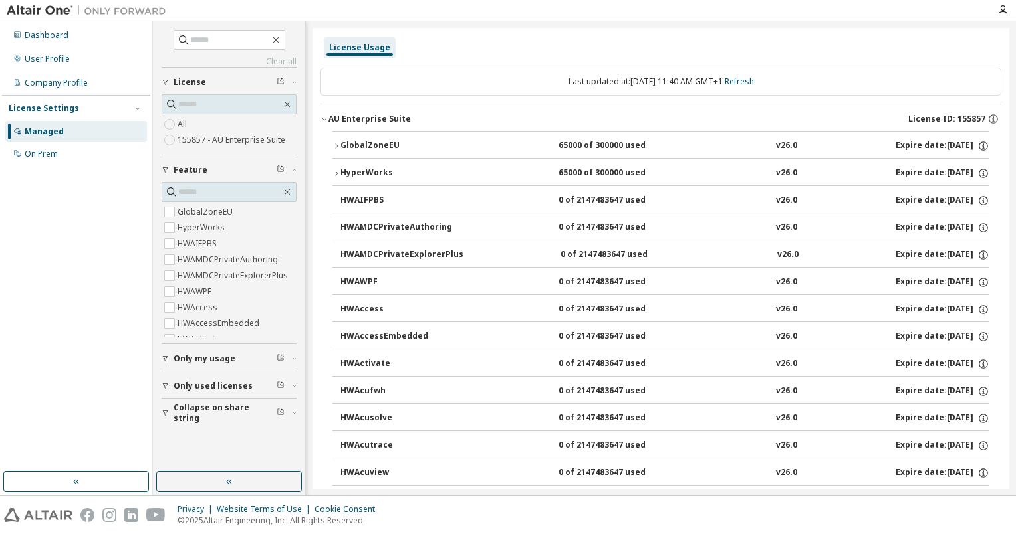
click at [223, 381] on span "Only used licenses" at bounding box center [213, 386] width 79 height 11
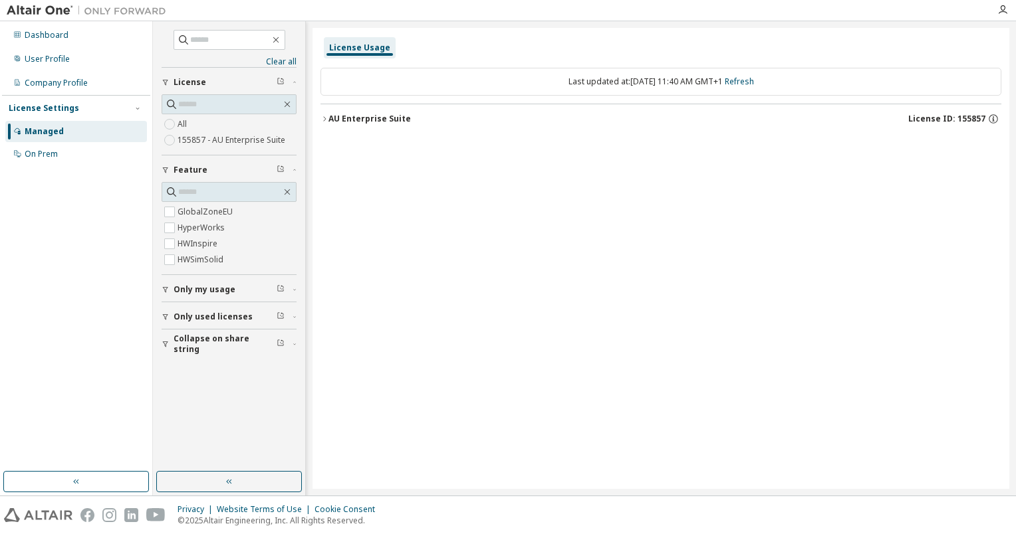
click at [322, 117] on icon "button" at bounding box center [324, 119] width 8 height 8
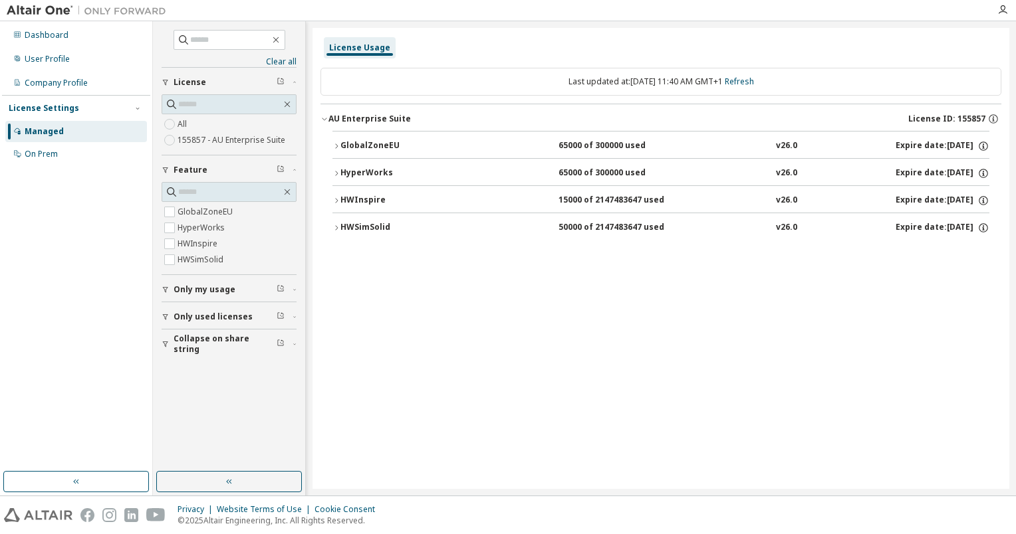
click at [346, 170] on div "HyperWorks" at bounding box center [400, 174] width 120 height 12
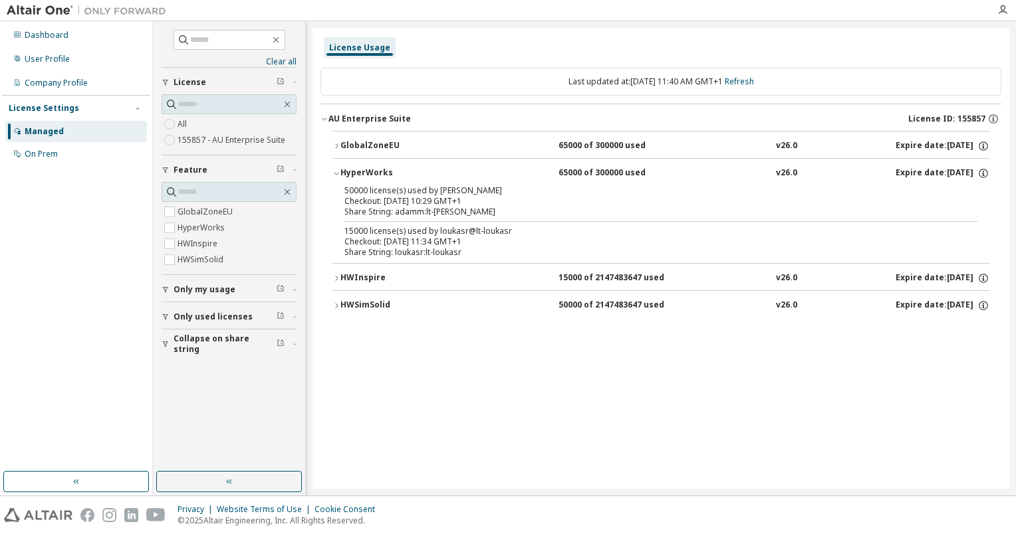
click at [343, 141] on div "GlobalZoneEU" at bounding box center [400, 146] width 120 height 12
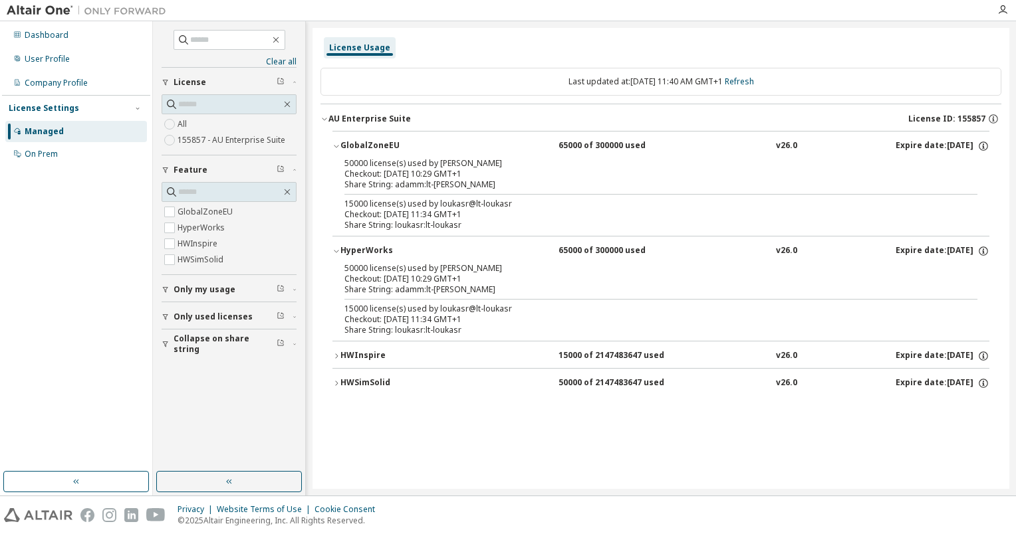
click at [854, 85] on div "Last updated at: Wed 2025-10-01 11:40 AM GMT+1 Refresh" at bounding box center [660, 82] width 681 height 28
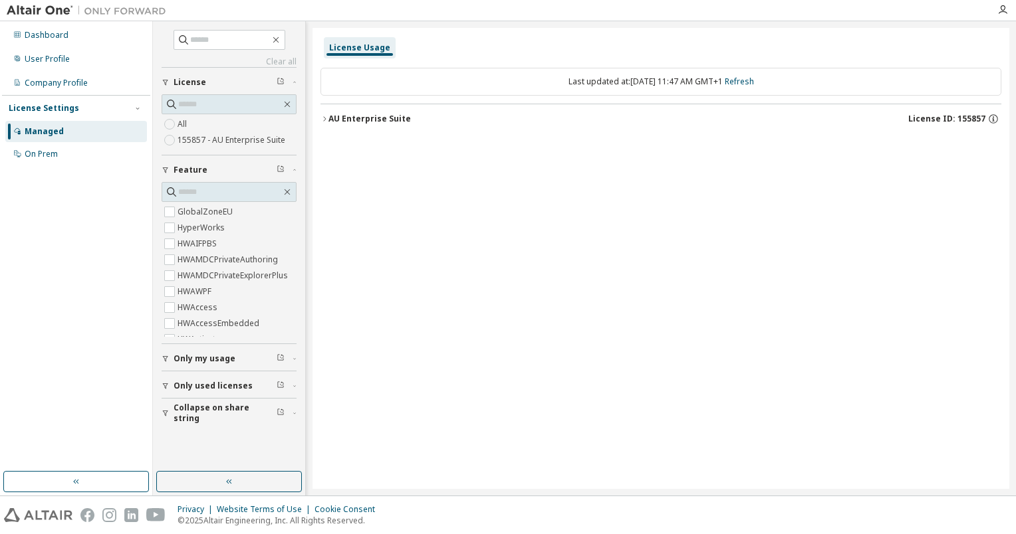
click at [248, 393] on button "Only used licenses" at bounding box center [229, 386] width 135 height 29
click at [350, 118] on div "AU Enterprise Suite" at bounding box center [369, 119] width 82 height 11
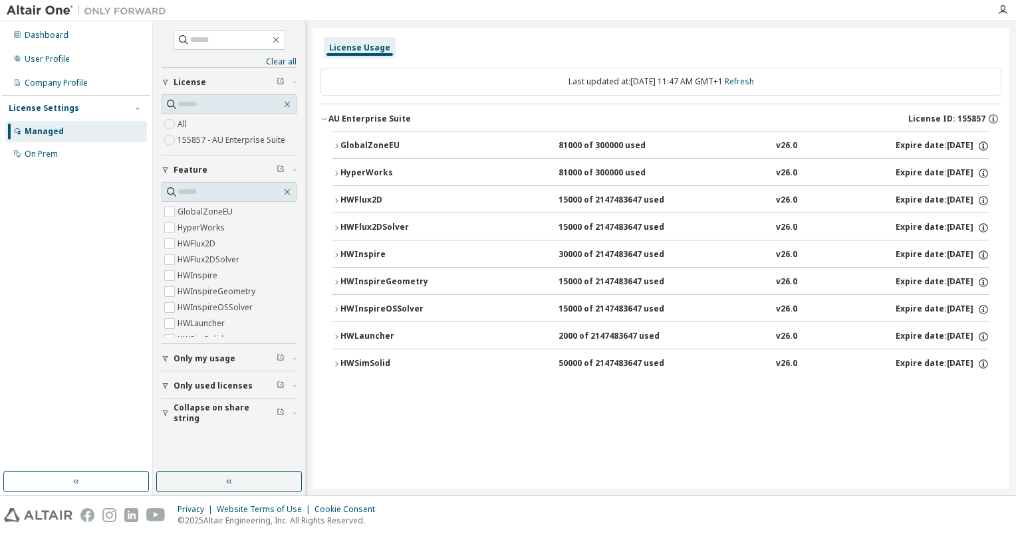
click at [387, 172] on div "HyperWorks" at bounding box center [400, 174] width 120 height 12
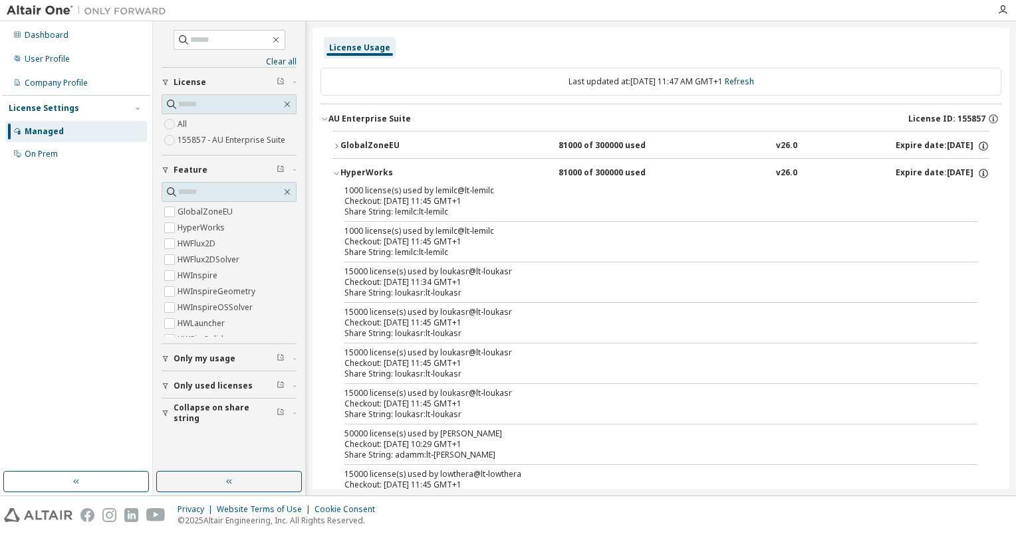
click at [387, 172] on div "HyperWorks" at bounding box center [400, 174] width 120 height 12
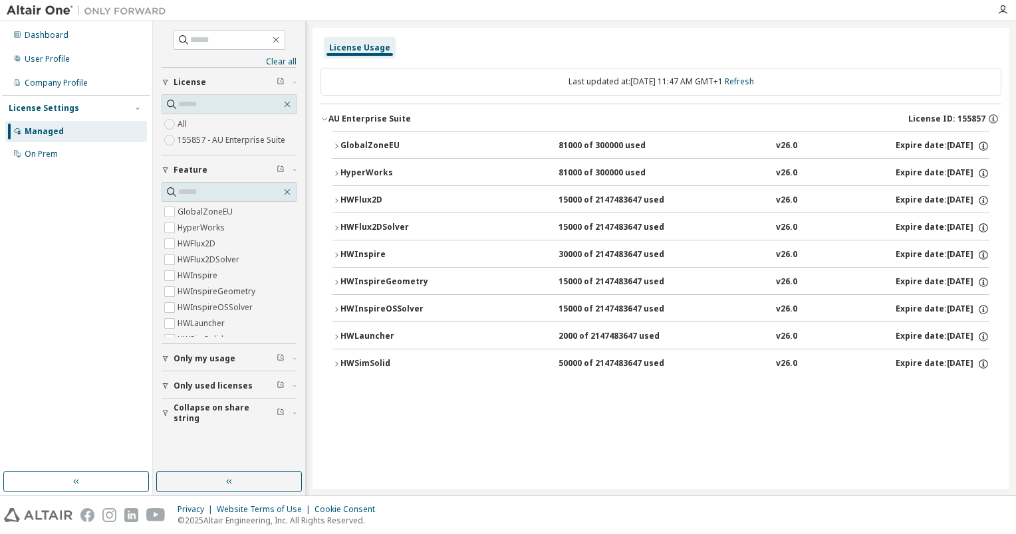
click at [356, 174] on div "HyperWorks" at bounding box center [400, 174] width 120 height 12
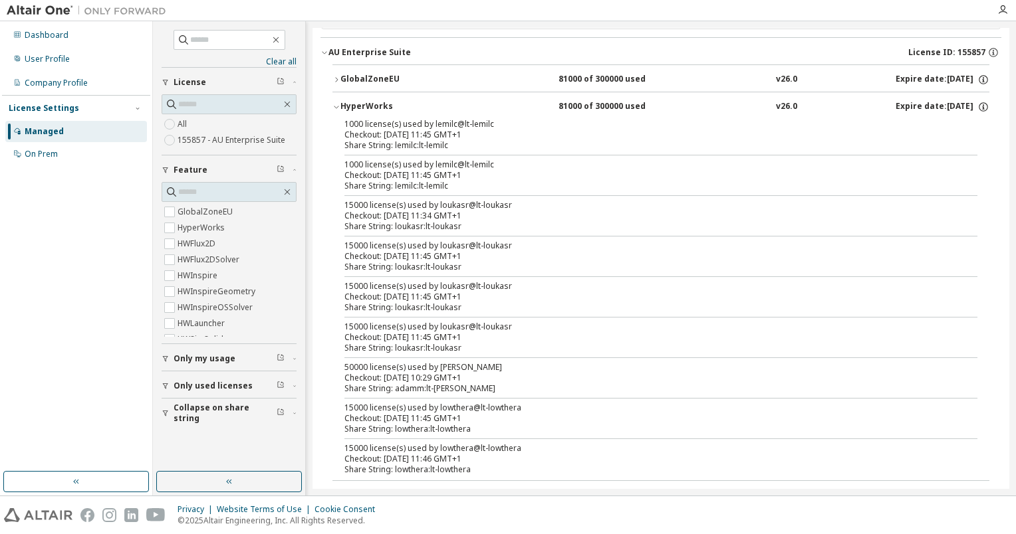
scroll to position [23, 0]
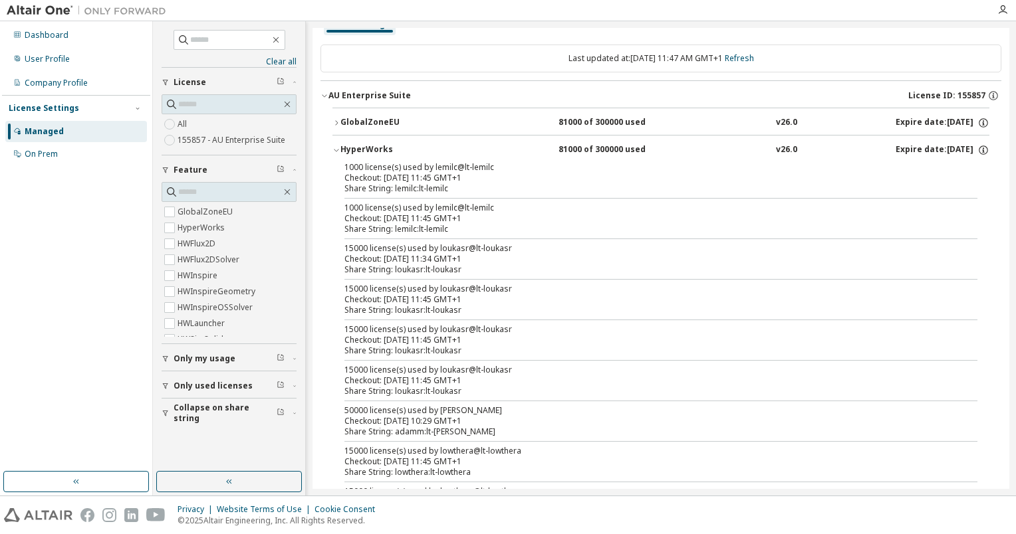
click at [336, 142] on button "HyperWorks 81000 of 300000 used v26.0 Expire date: 2026-01-13" at bounding box center [660, 150] width 657 height 29
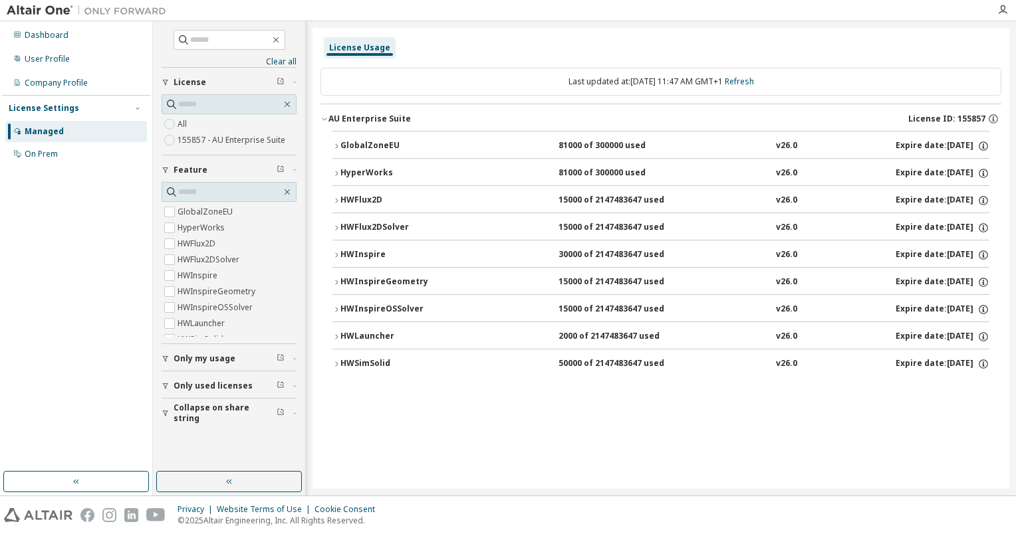
scroll to position [0, 0]
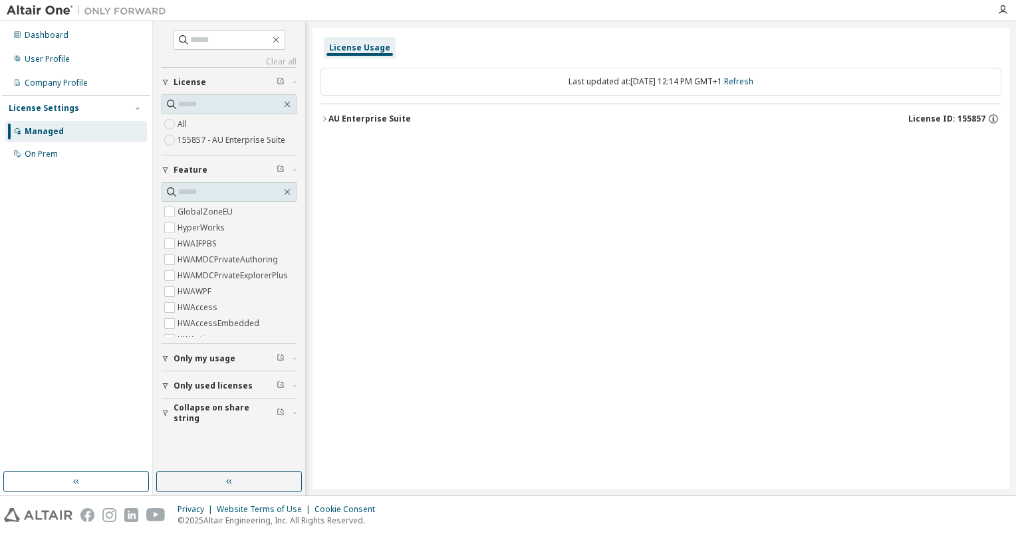
click at [243, 361] on div "Only my usage" at bounding box center [233, 359] width 119 height 11
click at [344, 116] on div "AU Enterprise Suite" at bounding box center [369, 119] width 82 height 11
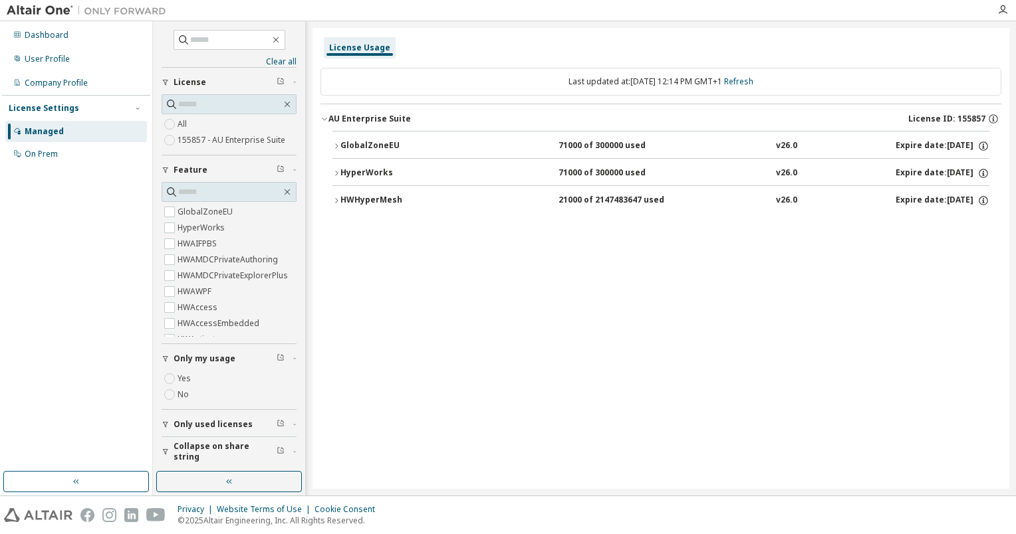
click at [354, 201] on div "HWHyperMesh" at bounding box center [400, 201] width 120 height 12
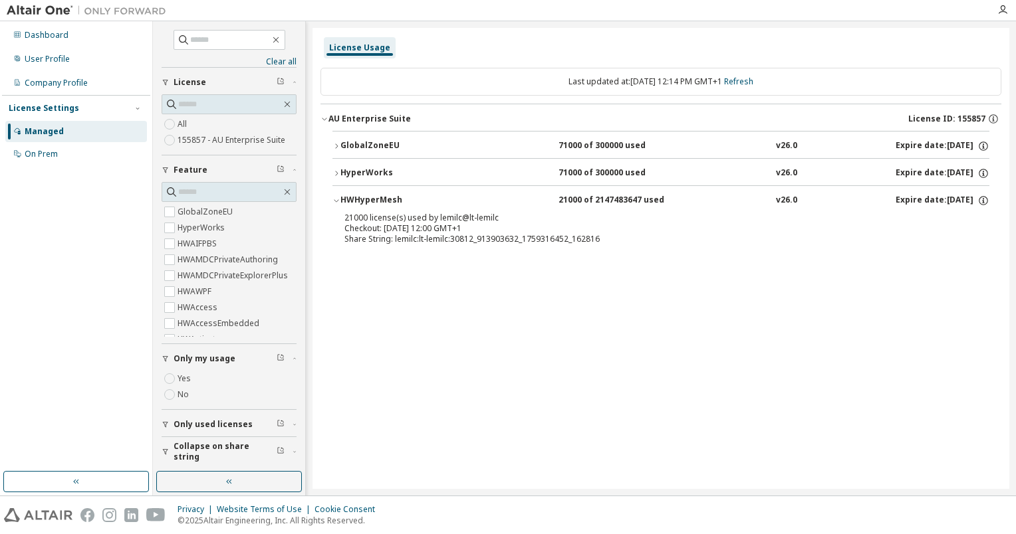
click at [367, 168] on div "HyperWorks" at bounding box center [400, 174] width 120 height 12
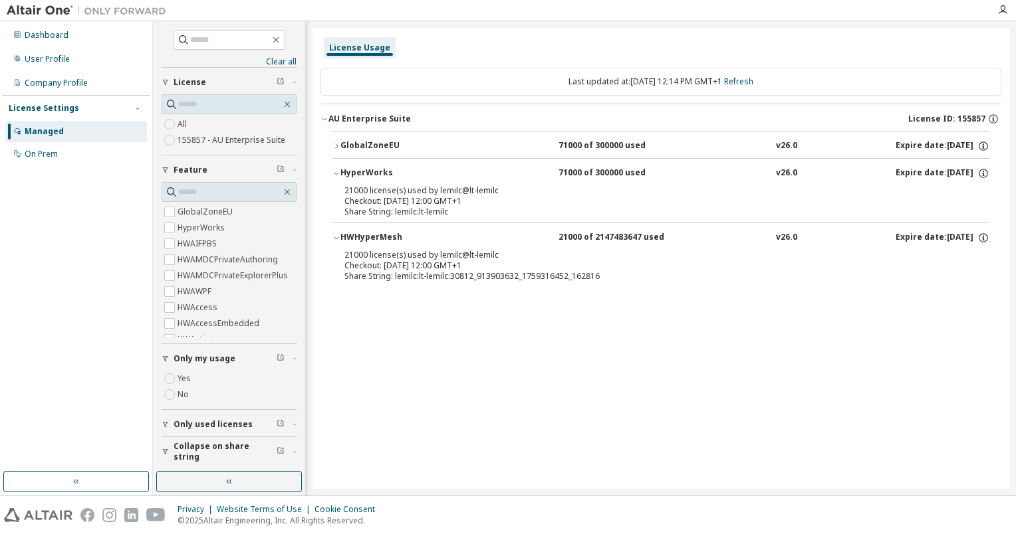
click at [359, 141] on div "GlobalZoneEU" at bounding box center [400, 146] width 120 height 12
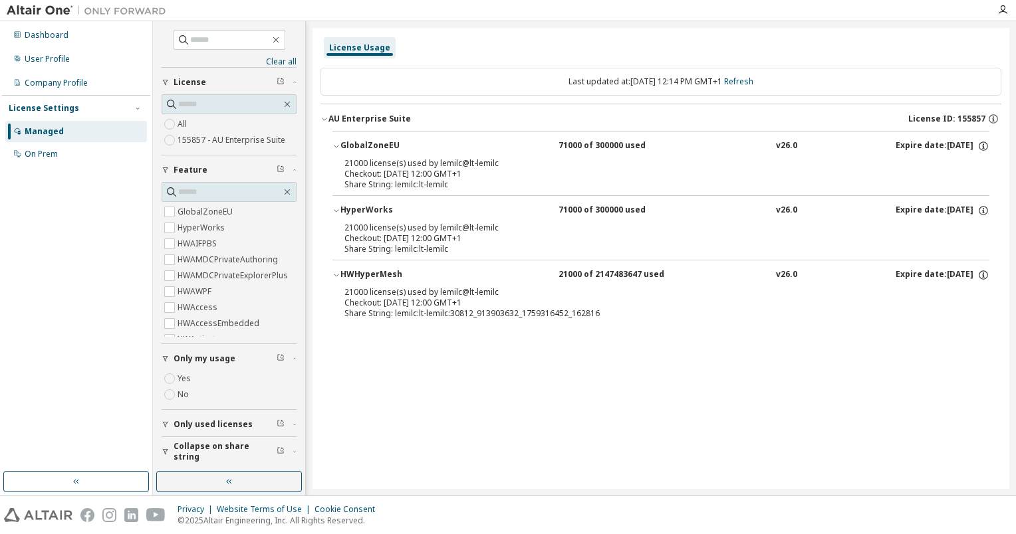
click at [640, 381] on div "License Usage Last updated at: Wed 2025-10-01 12:14 PM GMT+1 Refresh AU Enterpr…" at bounding box center [660, 258] width 697 height 461
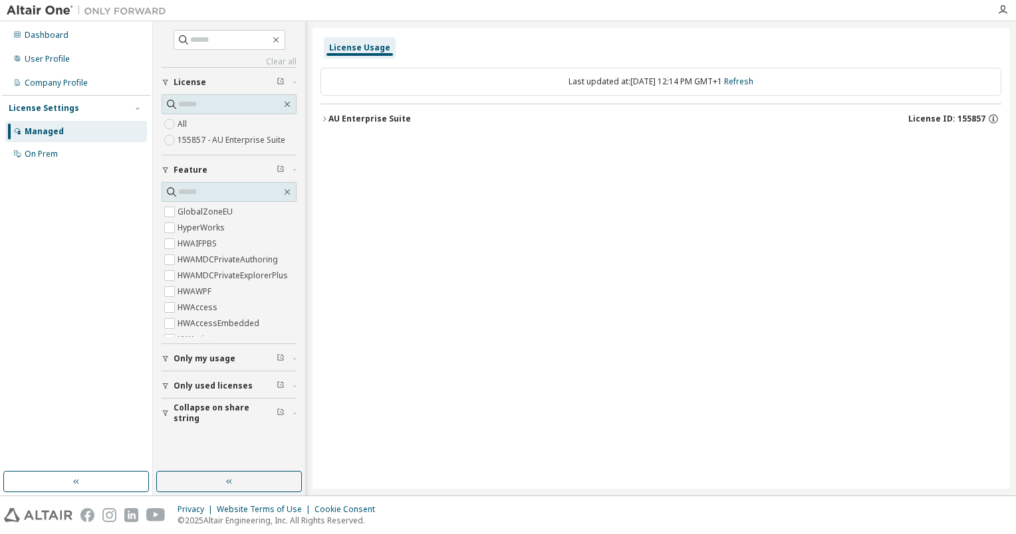
click at [294, 364] on button "Only my usage" at bounding box center [229, 358] width 135 height 29
click at [327, 117] on icon "button" at bounding box center [324, 119] width 8 height 8
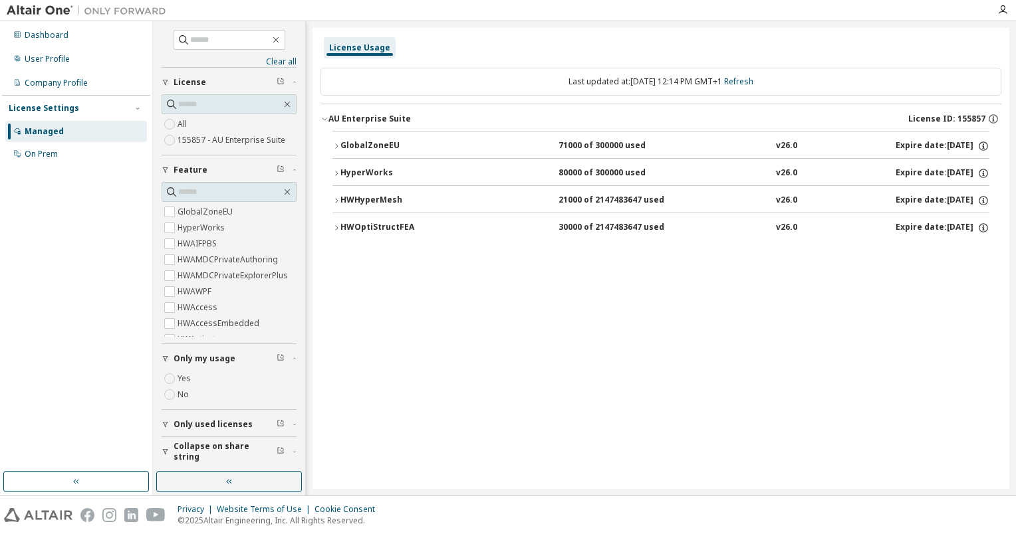
click at [342, 233] on div "HWOptiStructFEA" at bounding box center [400, 228] width 120 height 12
click at [346, 207] on button "HWHyperMesh 21000 of 2147483647 used v26.0 Expire date: [DATE]" at bounding box center [660, 200] width 657 height 29
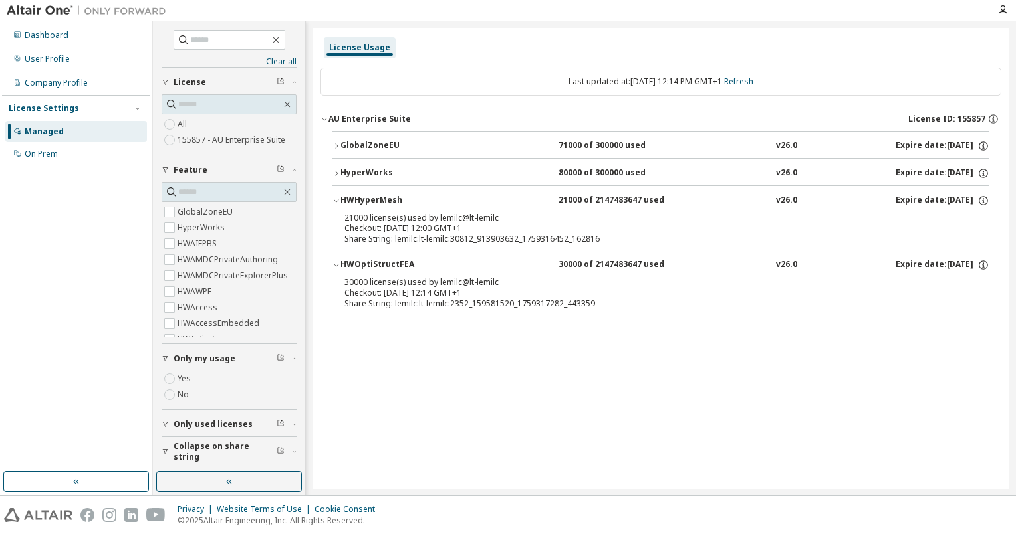
click at [588, 366] on div "License Usage Last updated at: [DATE] 12:14 PM GMT+1 Refresh AU Enterprise Suit…" at bounding box center [660, 258] width 697 height 461
click at [374, 164] on button "HyperWorks 80000 of 300000 used v26.0 Expire date: [DATE]" at bounding box center [660, 173] width 657 height 29
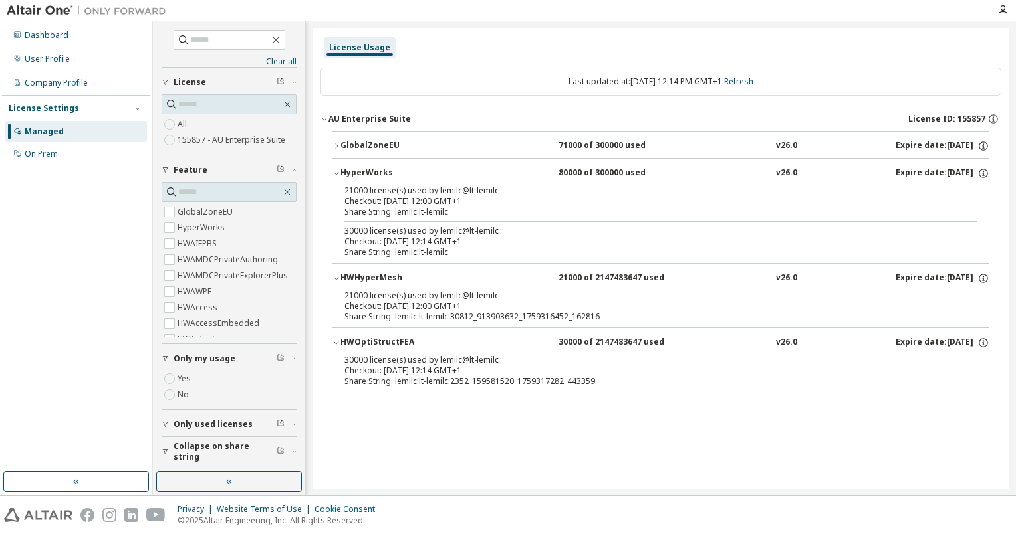
click at [368, 146] on div "GlobalZoneEU" at bounding box center [400, 146] width 120 height 12
